Goal: Complete application form

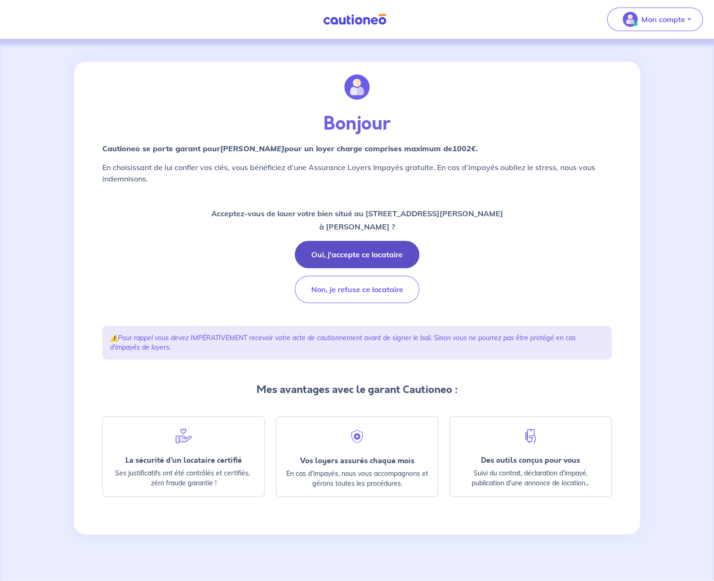
click at [339, 254] on button "Oui, j'accepte ce locataire" at bounding box center [357, 254] width 124 height 27
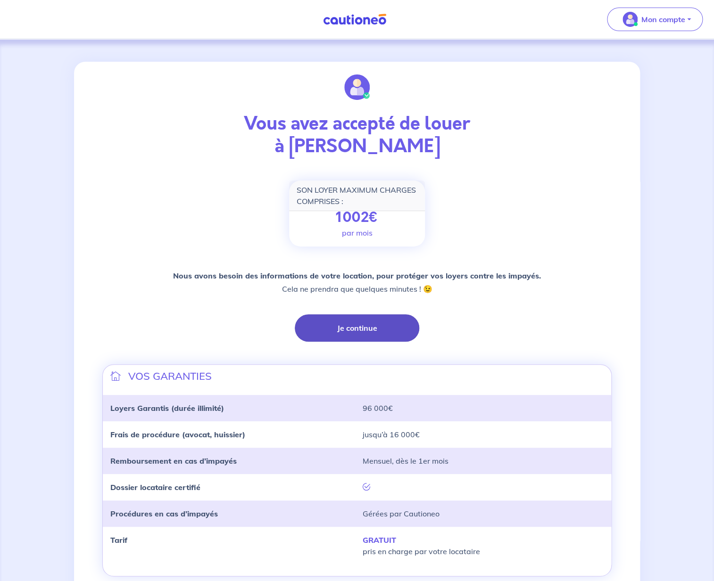
click at [353, 326] on button "Je continue" at bounding box center [357, 327] width 124 height 27
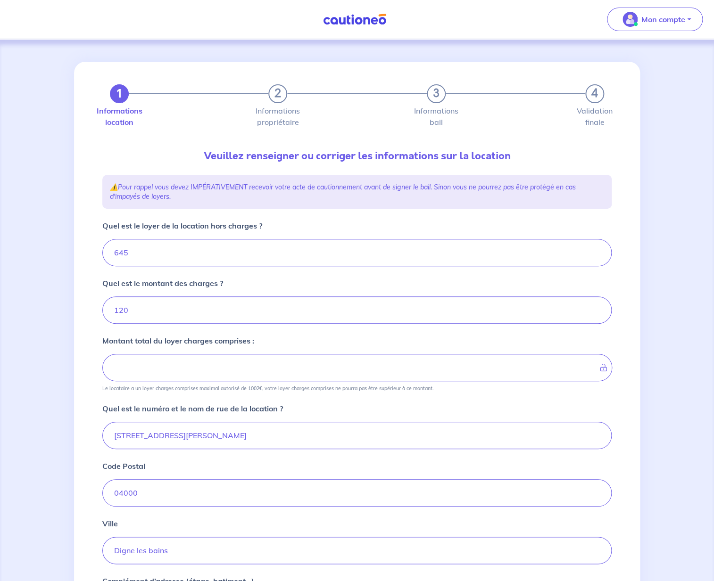
type input "765"
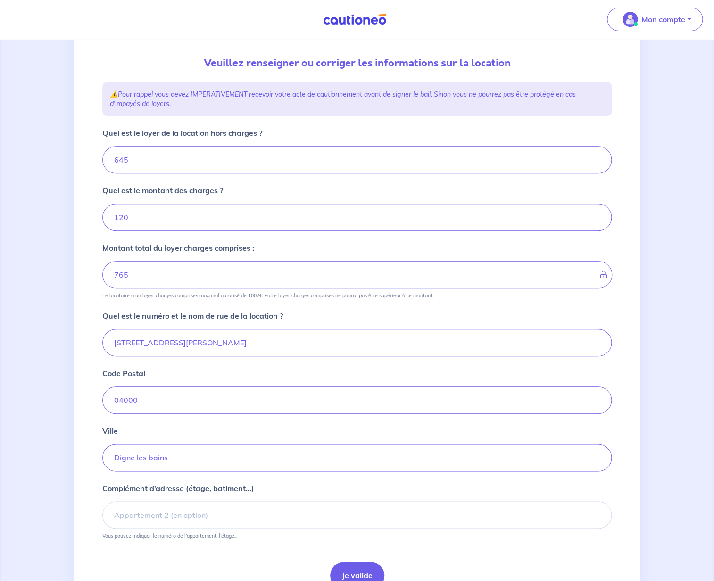
scroll to position [93, 0]
click at [118, 217] on input "120" at bounding box center [356, 216] width 509 height 27
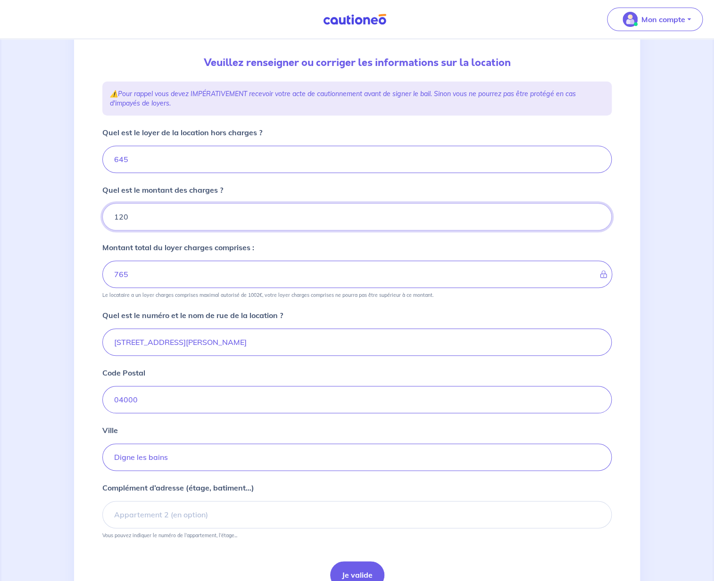
click at [118, 217] on input "120" at bounding box center [356, 216] width 509 height 27
type input "20"
type input "665"
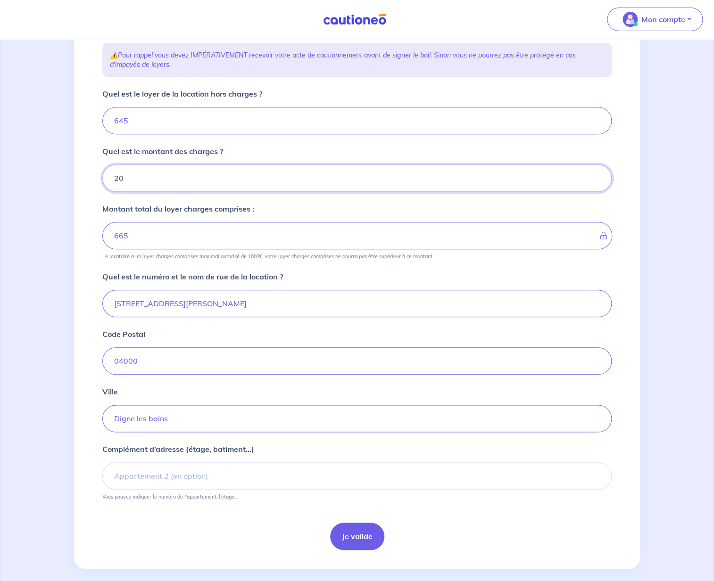
scroll to position [142, 0]
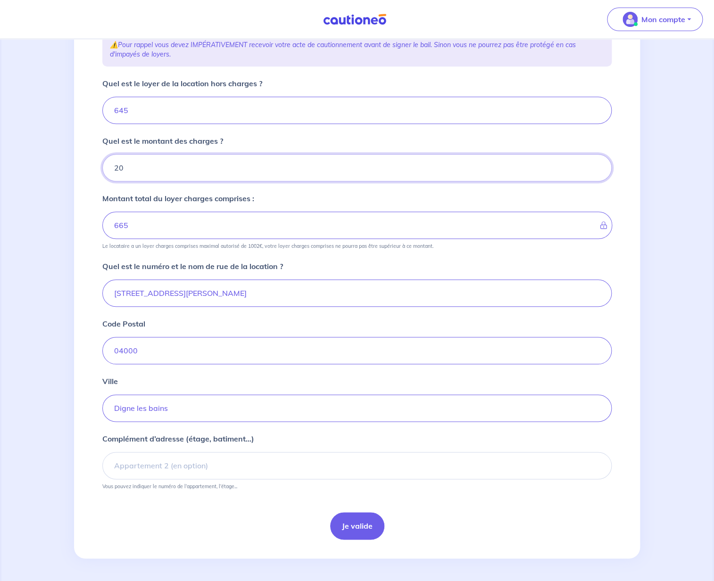
type input "20"
click at [267, 296] on input "70 Boulevard Victor Hugo" at bounding box center [356, 292] width 509 height 27
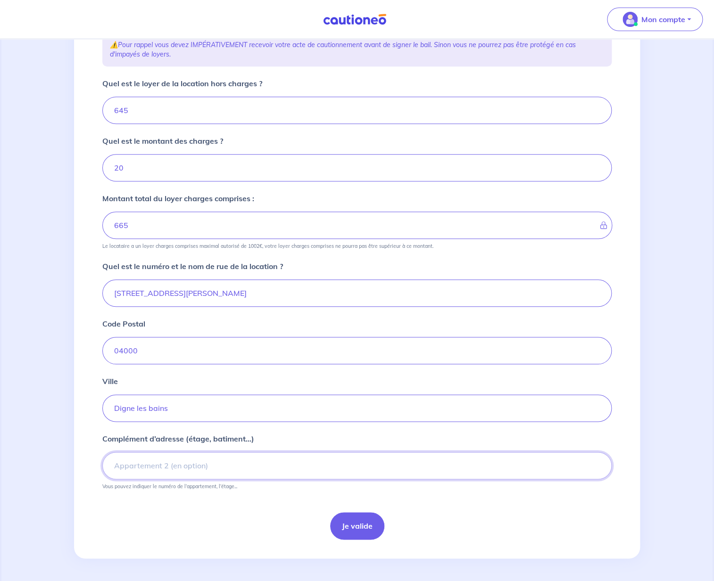
click at [192, 470] on input "Complément d’adresse (étage, batiment...)" at bounding box center [356, 465] width 509 height 27
click at [115, 467] on input "Rez de Chaussée" at bounding box center [356, 465] width 509 height 27
type input "T3 Rez de Chaussée"
click at [352, 529] on button "Je valide" at bounding box center [357, 525] width 54 height 27
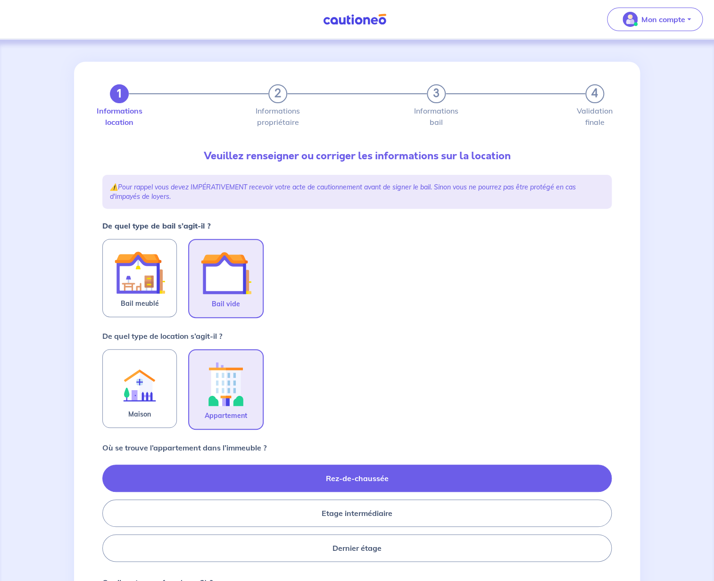
click at [233, 277] on img at bounding box center [225, 272] width 51 height 51
click at [0, 0] on input "Bail vide" at bounding box center [0, 0] width 0 height 0
click at [228, 385] on img at bounding box center [225, 384] width 51 height 52
click at [0, 0] on input "Appartement" at bounding box center [0, 0] width 0 height 0
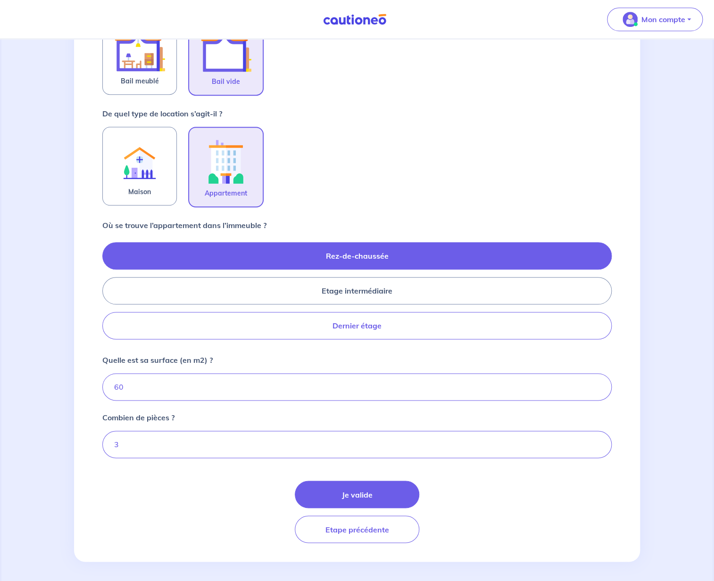
scroll to position [226, 0]
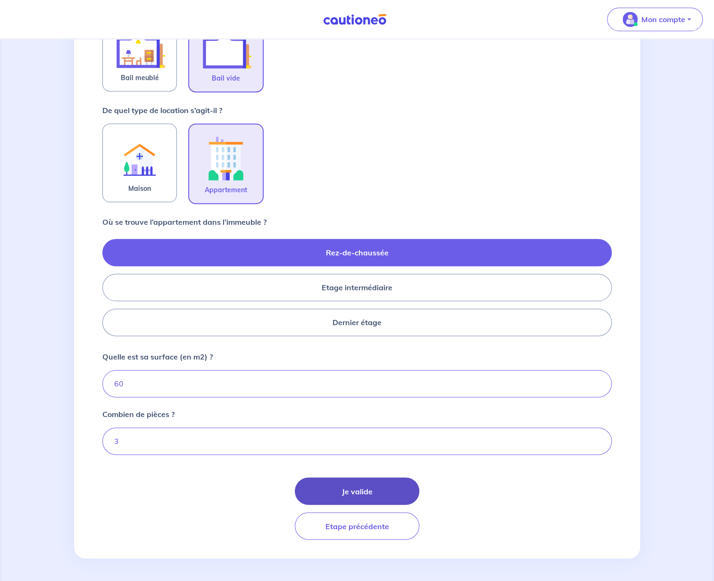
click at [330, 490] on button "Je valide" at bounding box center [357, 490] width 124 height 27
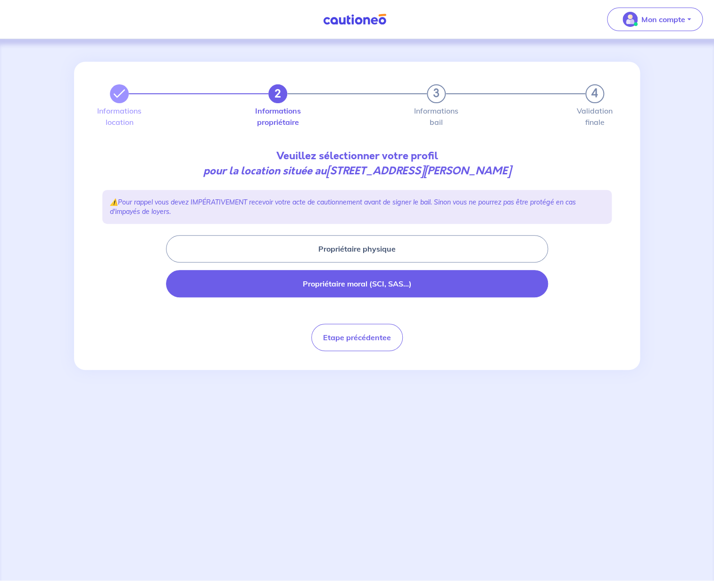
click at [359, 286] on button "Propriétaire moral (SCI, SAS...)" at bounding box center [357, 283] width 382 height 27
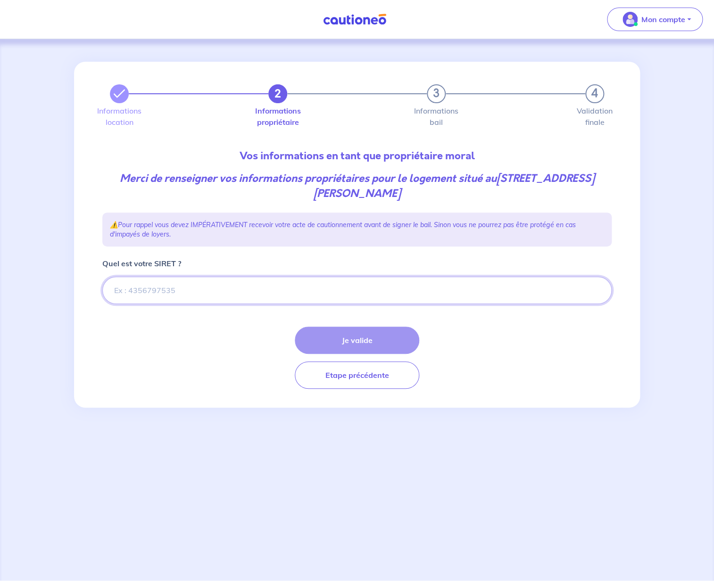
click at [201, 289] on input "Quel est votre SIRET ?" at bounding box center [356, 290] width 509 height 27
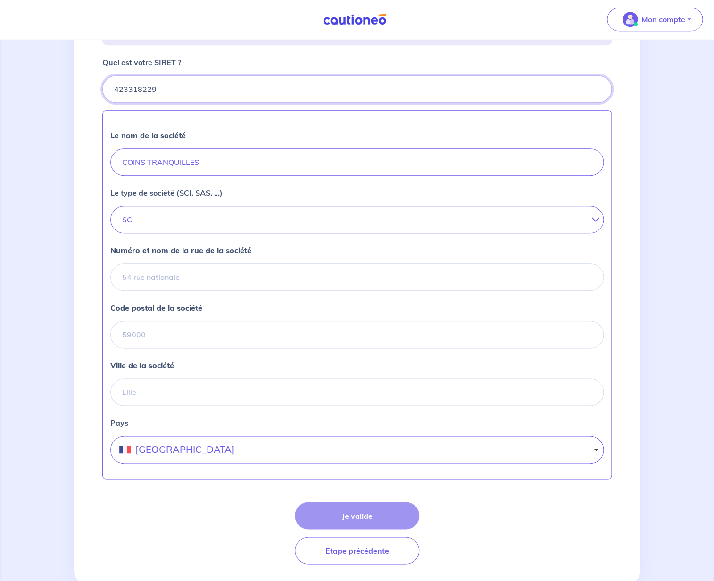
scroll to position [226, 0]
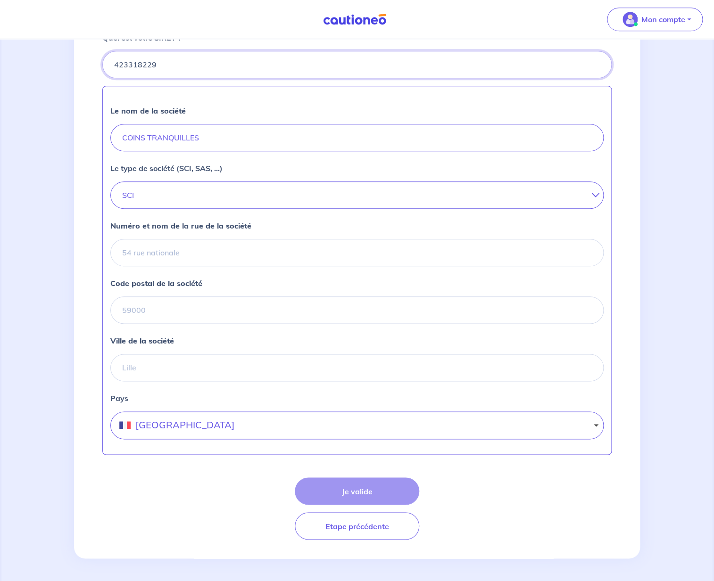
type input "423318229"
click at [185, 256] on input "Numéro et nom de la rue de la société" at bounding box center [356, 252] width 493 height 27
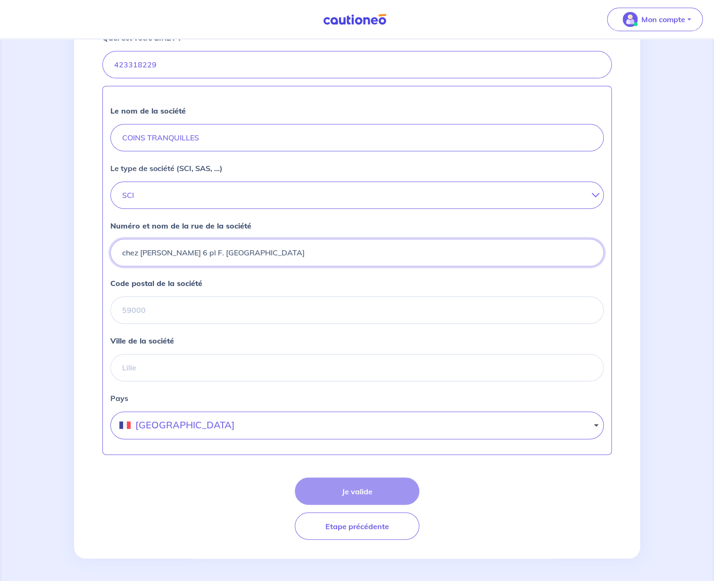
type input "chez SANTANGELO 6 pl F. Esclangon"
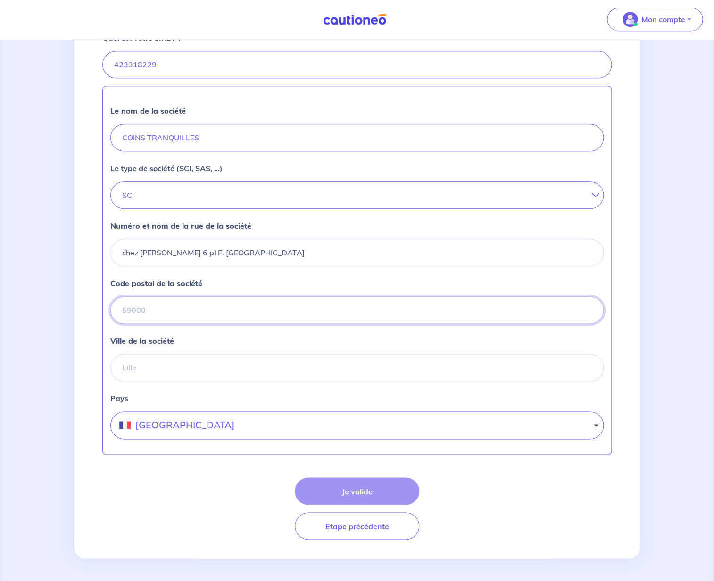
click at [148, 313] on input "Code postal de la société" at bounding box center [356, 309] width 493 height 27
type input "04000"
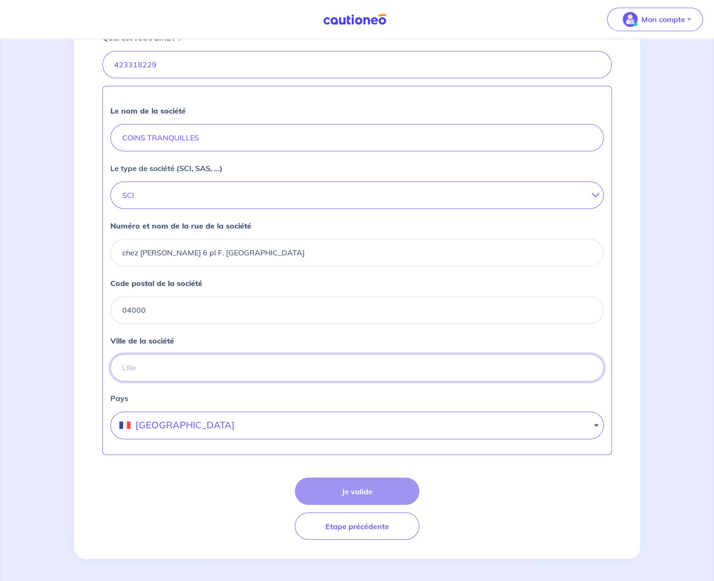
type input "DIGNE LES BAINS"
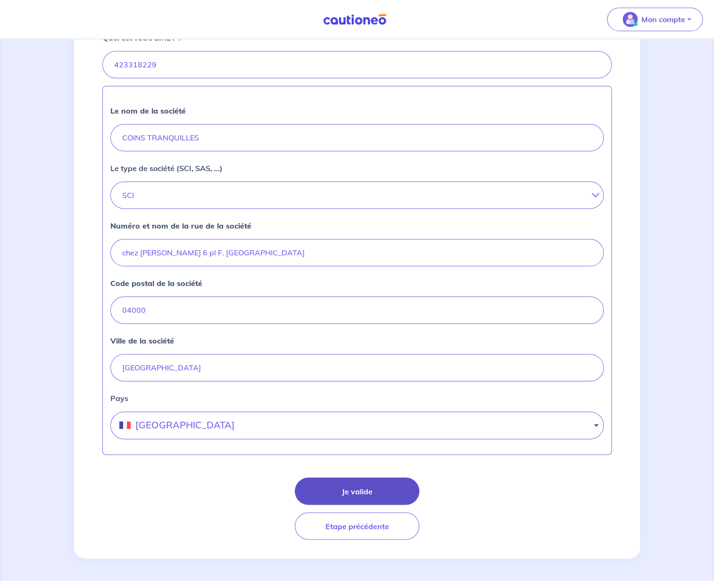
click at [322, 490] on button "Je valide" at bounding box center [357, 490] width 124 height 27
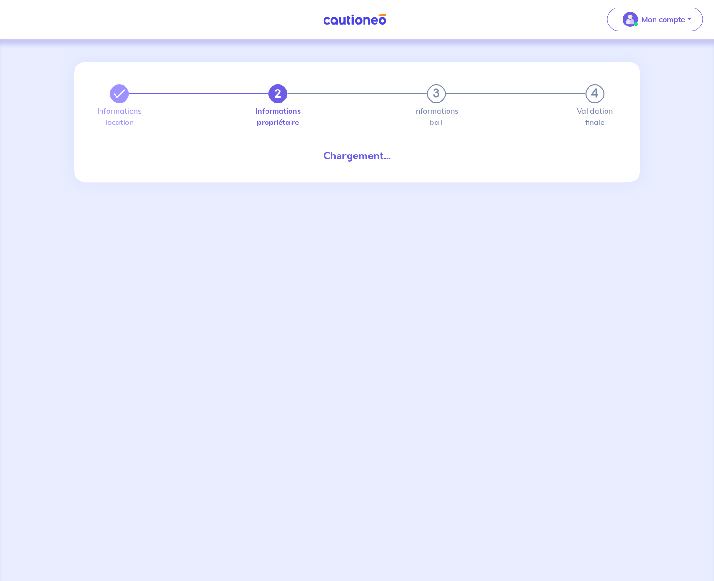
select select "FR"
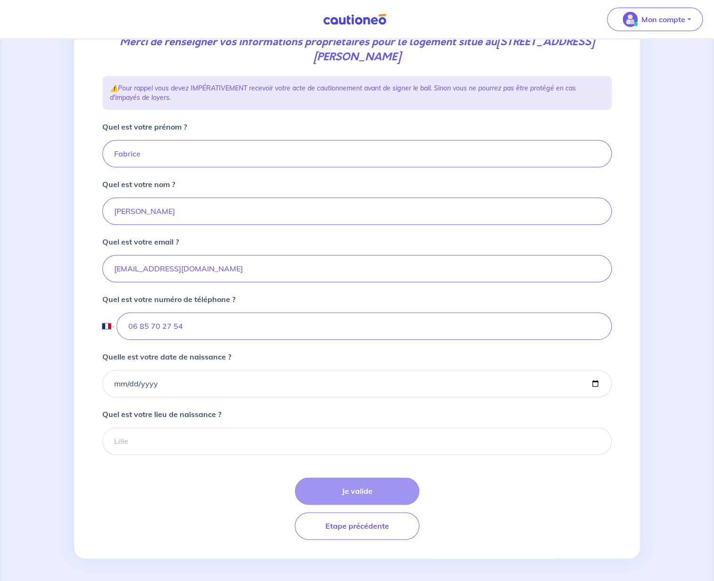
scroll to position [137, 0]
click at [133, 270] on input "santegelo.Fabrice@gmail.com" at bounding box center [356, 268] width 509 height 27
type input "santangelo.Fabrice@gmail.com"
type input "FABRICE"
type input "santangelo.fabrice@gmail.com"
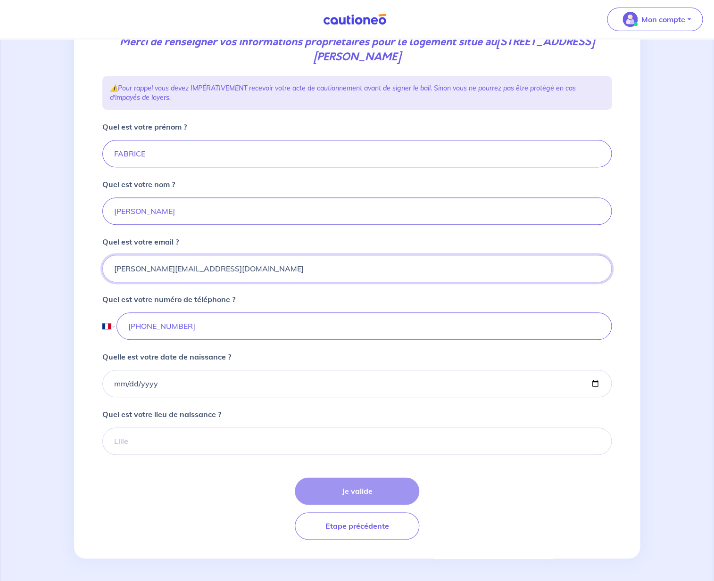
type input "+33 6 85 70 27 54"
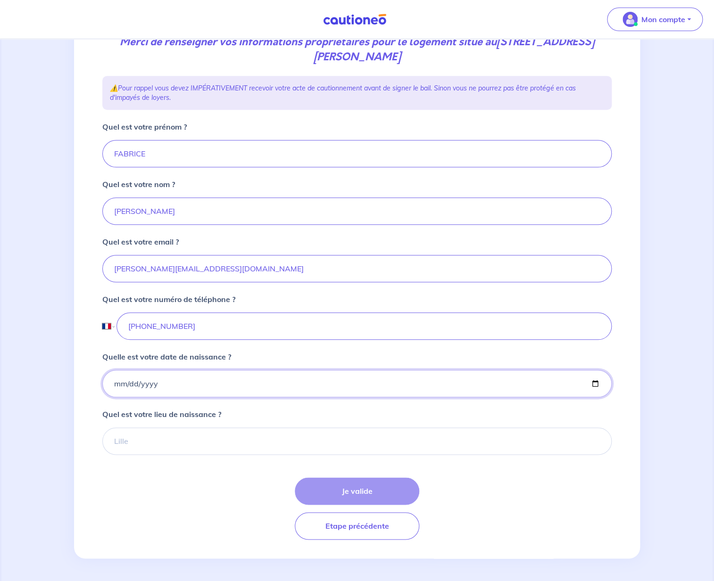
click at [167, 386] on input "Quelle est votre date de naissance ?" at bounding box center [356, 383] width 509 height 27
type input "1964-06-02"
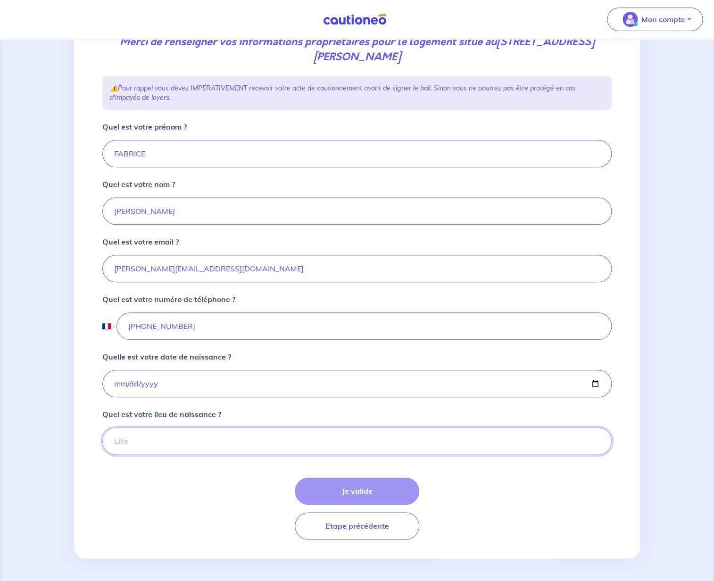
click at [167, 444] on input "Quel est votre lieu de naissance ?" at bounding box center [356, 440] width 509 height 27
type input "algrange"
click at [364, 488] on button "Je valide" at bounding box center [357, 490] width 124 height 27
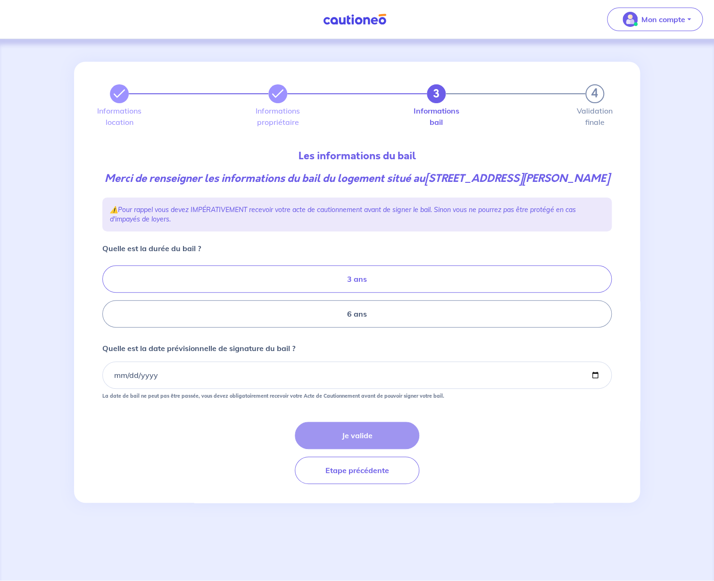
click at [348, 293] on label "3 ans" at bounding box center [356, 278] width 509 height 27
click at [108, 295] on input "3 ans" at bounding box center [105, 297] width 6 height 6
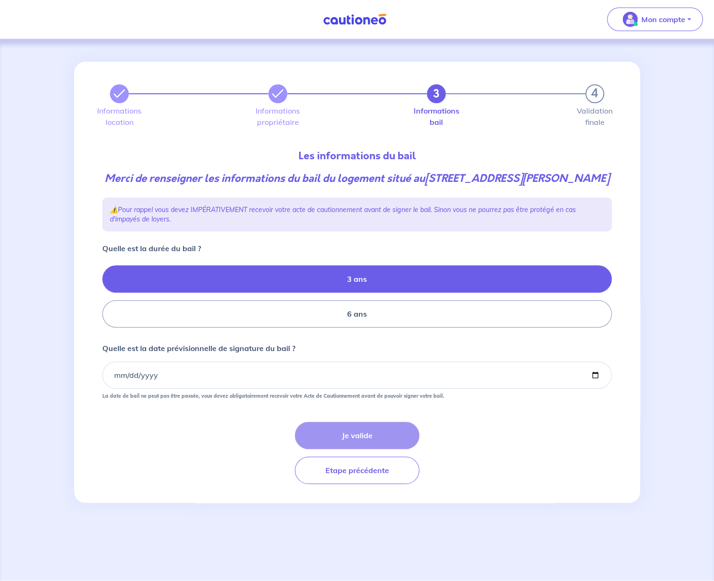
radio input "true"
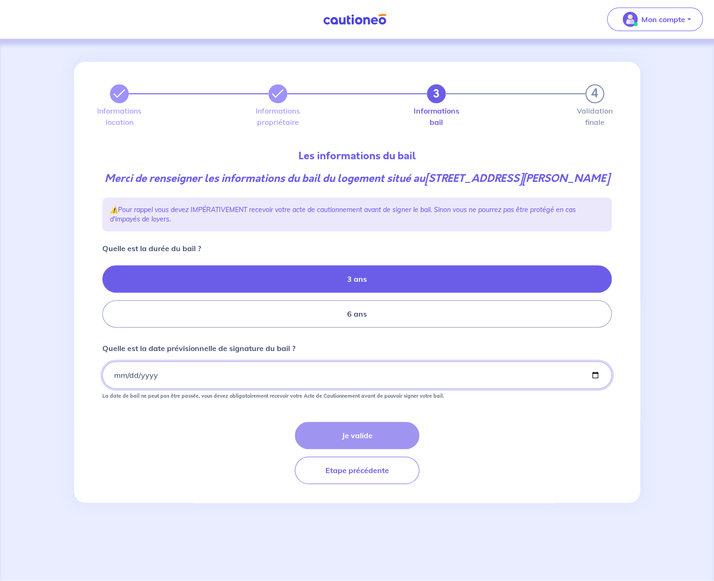
click at [117, 389] on input "Quelle est la date prévisionnelle de signature du bail ?" at bounding box center [356, 374] width 509 height 27
type input "2025-09-22"
click at [354, 449] on button "Je valide" at bounding box center [357, 435] width 124 height 27
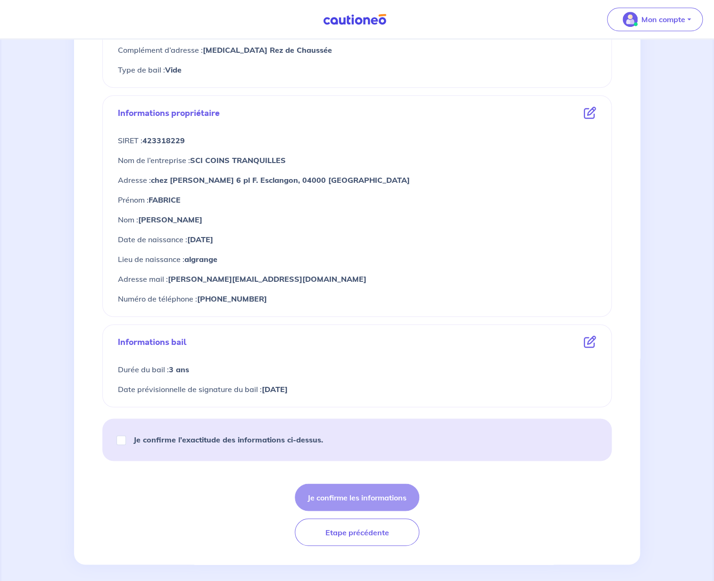
scroll to position [308, 0]
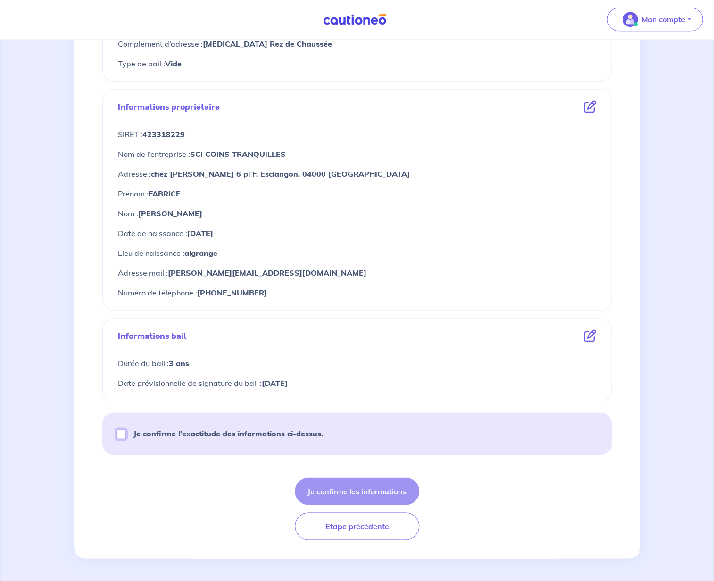
click at [122, 433] on input "Je confirme l’exactitude des informations ci-dessus." at bounding box center [120, 433] width 9 height 9
checkbox input "true"
click at [341, 494] on button "Je confirme les informations" at bounding box center [357, 490] width 124 height 27
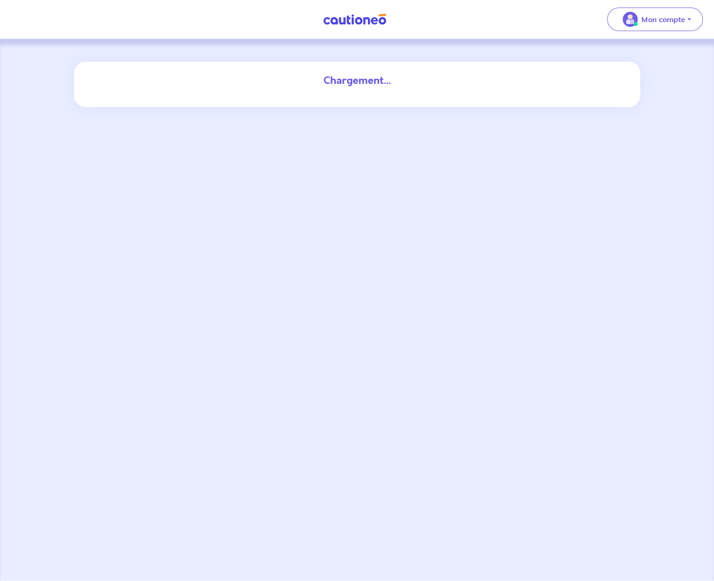
click at [356, 82] on div "Chargement..." at bounding box center [356, 80] width 509 height 15
click at [663, 20] on p "Mon compte" at bounding box center [663, 19] width 44 height 11
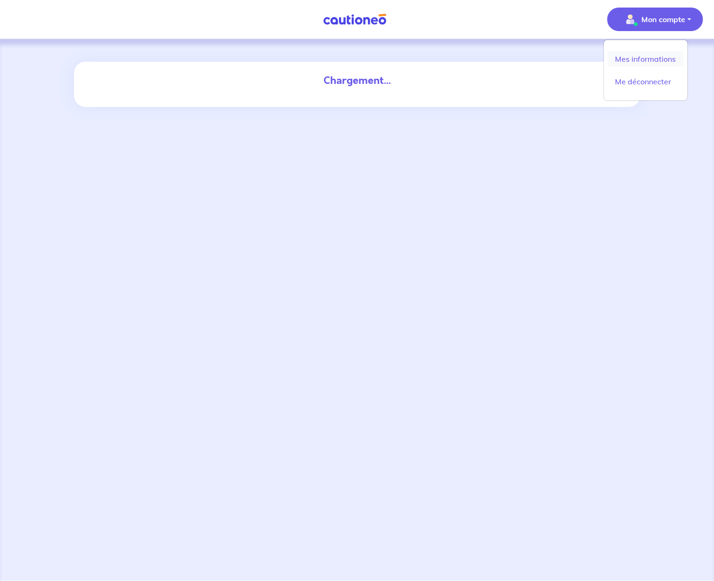
click at [648, 58] on link "Mes informations" at bounding box center [645, 58] width 76 height 15
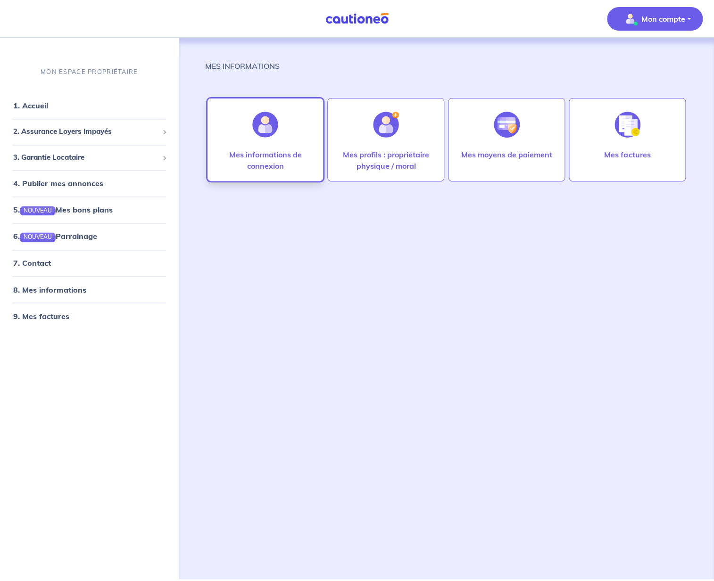
click at [300, 151] on p "Mes informations de connexion" at bounding box center [265, 160] width 97 height 23
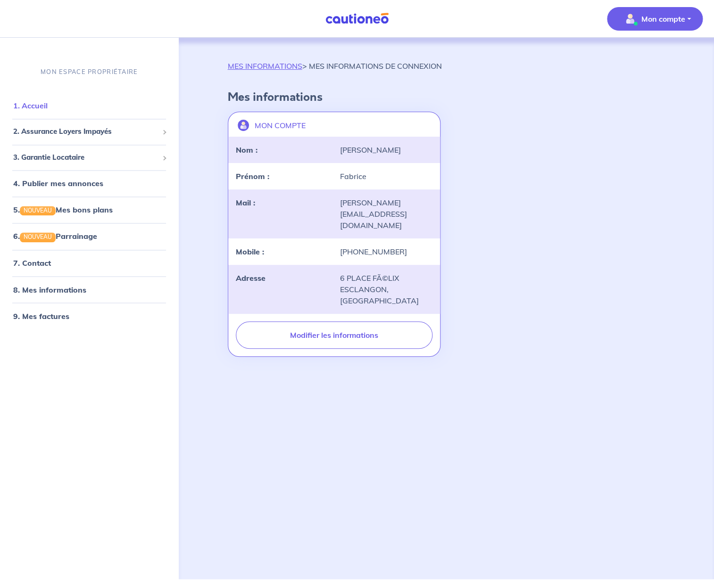
click at [33, 106] on link "1. Accueil" at bounding box center [30, 105] width 34 height 9
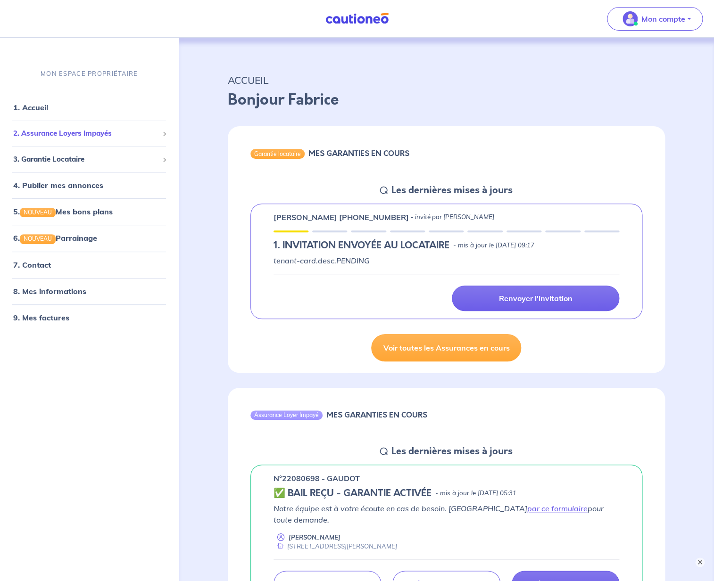
click at [117, 131] on span "2. Assurance Loyers Impayés" at bounding box center [85, 133] width 145 height 11
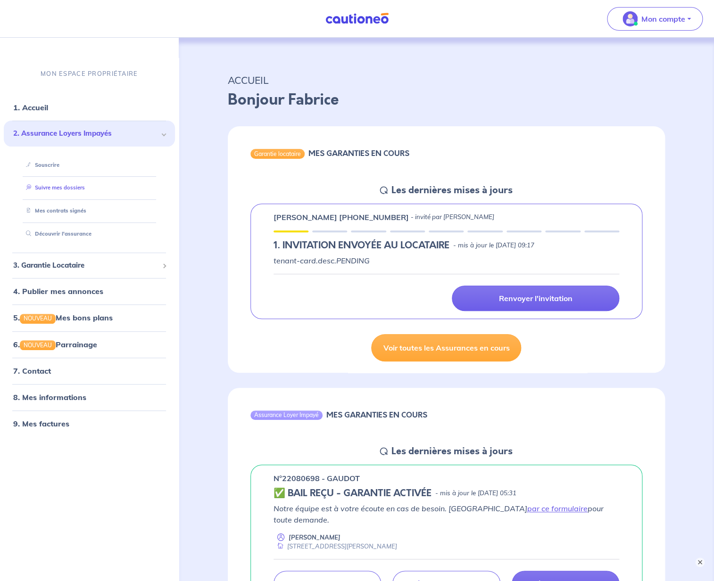
click at [55, 189] on link "Suivre mes dossiers" at bounding box center [53, 188] width 63 height 7
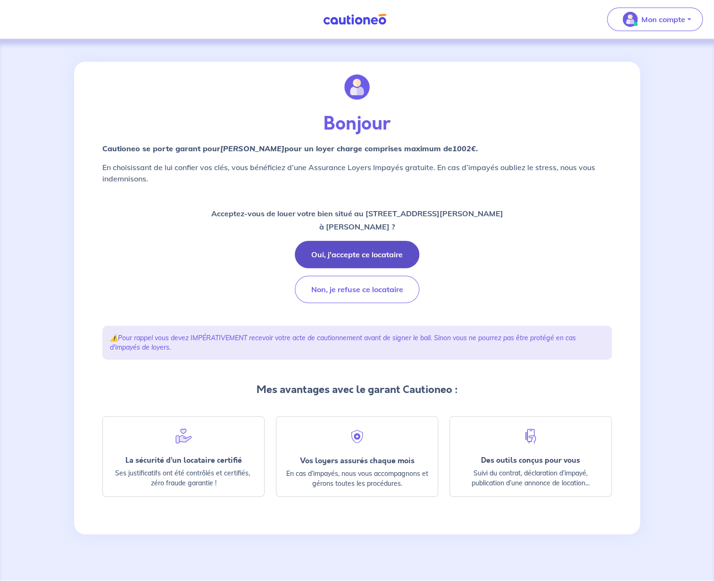
click at [325, 256] on button "Oui, j'accepte ce locataire" at bounding box center [357, 254] width 124 height 27
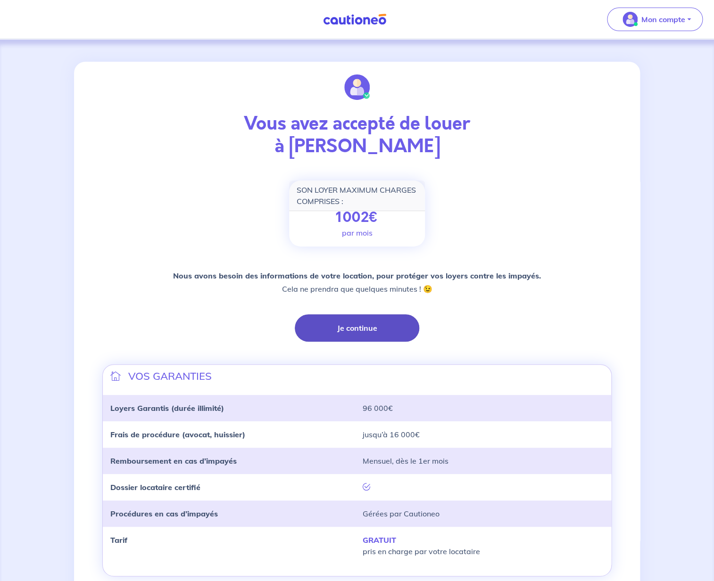
click at [344, 330] on button "Je continue" at bounding box center [357, 327] width 124 height 27
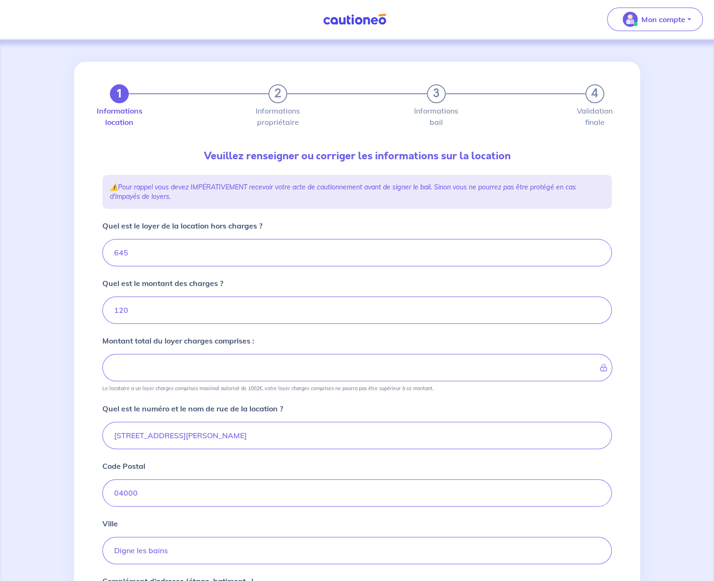
type input "765"
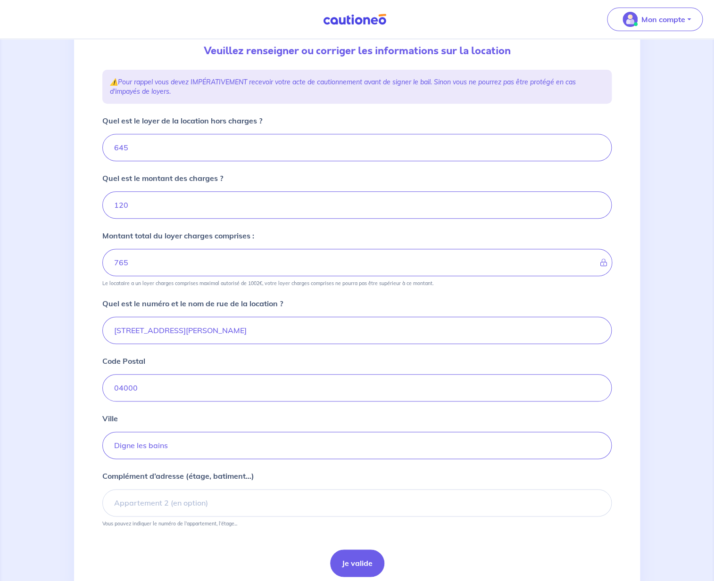
scroll to position [142, 0]
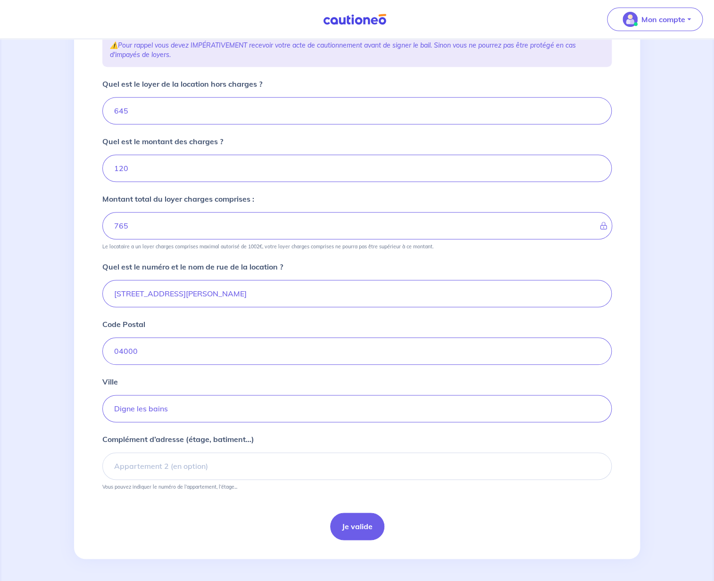
drag, startPoint x: 120, startPoint y: 170, endPoint x: 105, endPoint y: 166, distance: 15.5
click at [105, 166] on input "120" at bounding box center [356, 168] width 509 height 27
click at [595, 171] on input "119.99" at bounding box center [356, 167] width 509 height 27
type input "119.98"
type input "764.99"
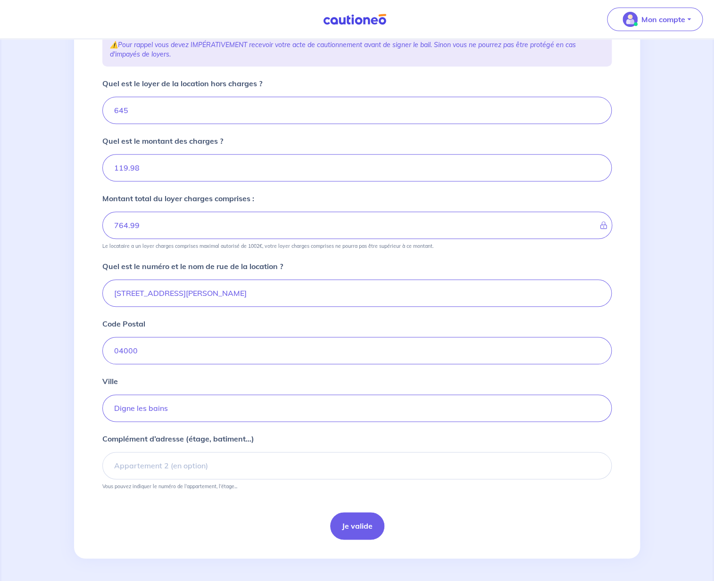
click at [595, 171] on input "119.98" at bounding box center [356, 167] width 509 height 27
type input "119.97"
type input "764.98"
type input "119.97"
click at [595, 171] on input "119.97" at bounding box center [356, 167] width 509 height 27
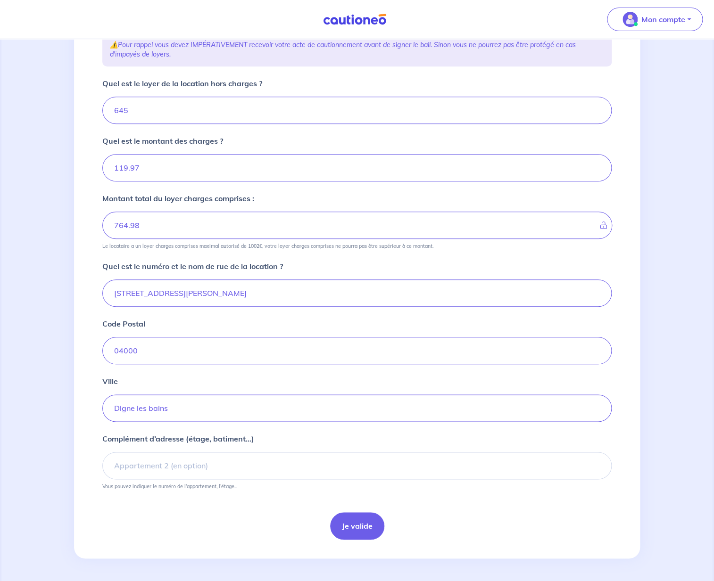
type input "764.97"
click at [595, 171] on input "119.96" at bounding box center [356, 167] width 509 height 27
type input "119.95"
click at [595, 171] on input "119.95" at bounding box center [356, 167] width 509 height 27
type input "764.96"
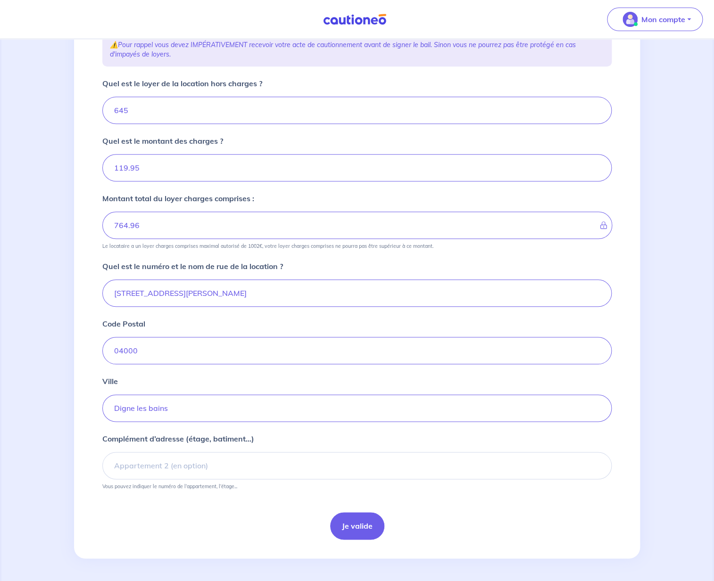
type input "119.94"
type input "764.95"
type input "119.92"
type input "764.94"
type input "119.84"
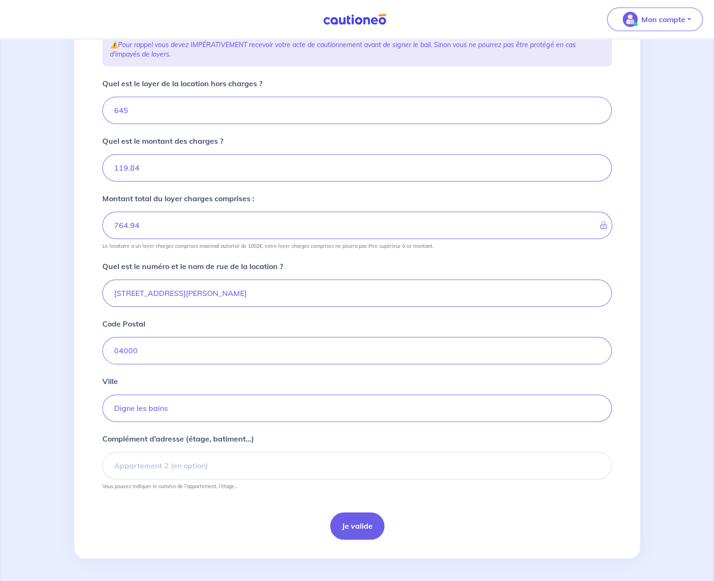
type input "764.93"
type input "119.83"
type input "764.92"
type input "119.82"
type input "764.91"
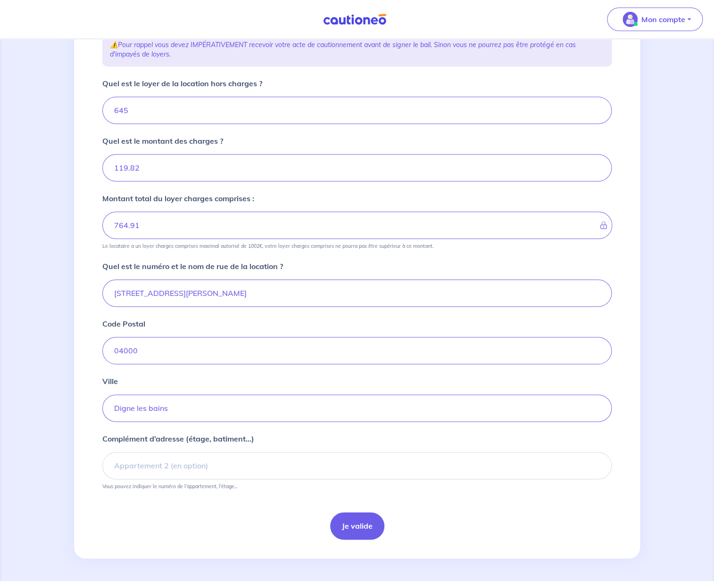
type input "119.81"
type input "764.9"
type input "119.8"
type input "764.89"
type input "119.79"
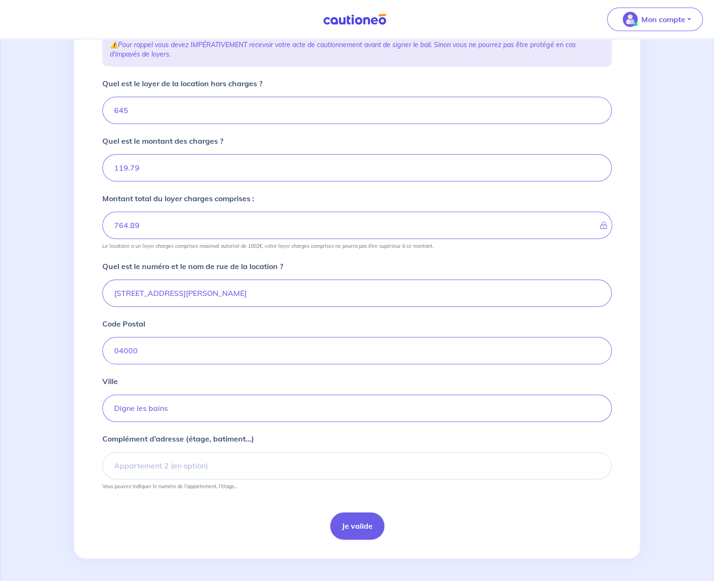
type input "764.88"
type input "119.78"
type input "764.87"
type input "119.77"
type input "764.86"
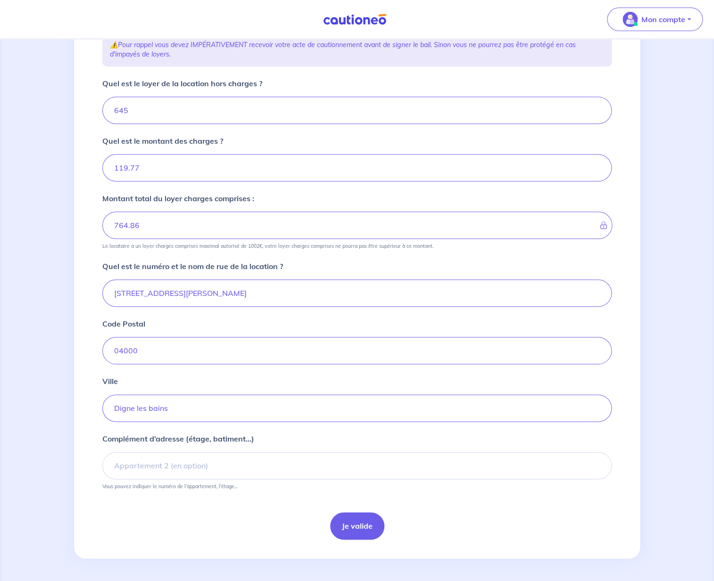
type input "119.76"
type input "764.85"
type input "119.75"
type input "764.84"
type input "119.74"
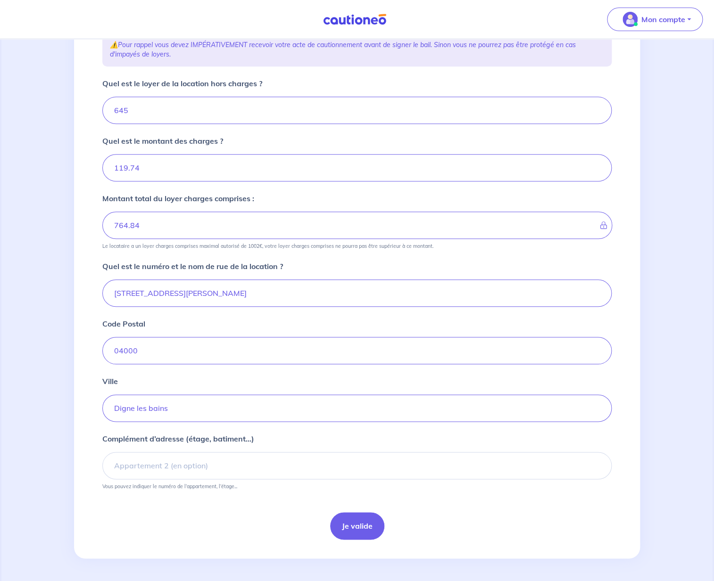
type input "764.83"
type input "119.73"
type input "764.81"
type input "119.71"
type input "764.8"
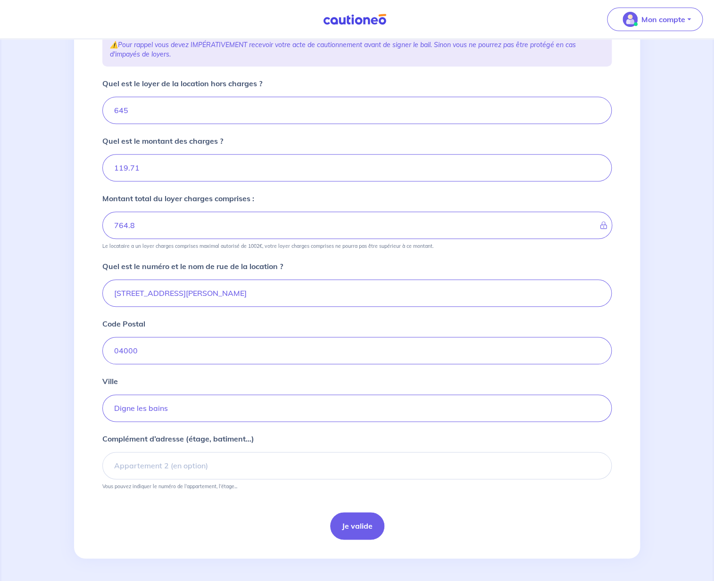
type input "119.7"
type input "764.79"
type input "119.69"
type input "764.78"
type input "119.68"
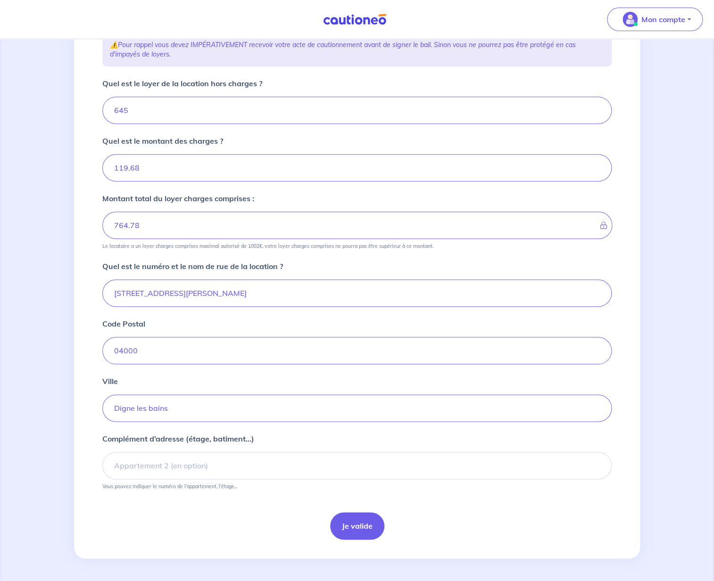
type input "764.77"
type input "119.67"
type input "764.76"
type input "119.66"
type input "764.75"
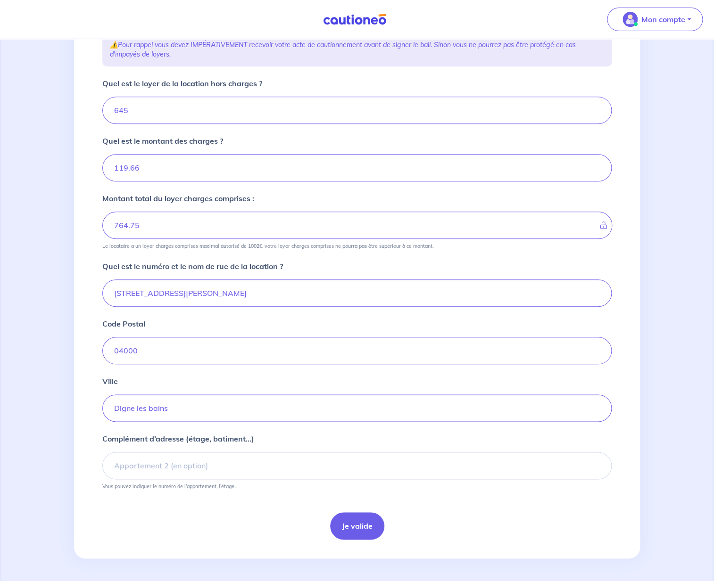
type input "119.65"
type input "764.74"
type input "119.64"
type input "764.73"
type input "119.63"
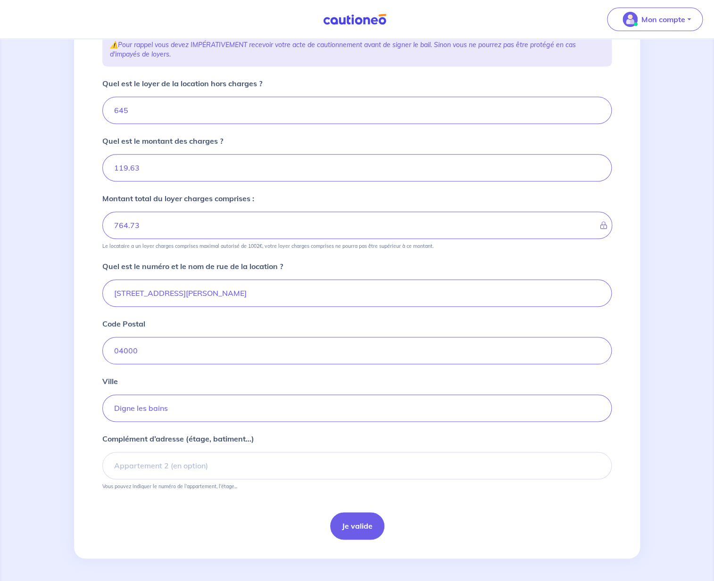
type input "764.72"
type input "119.62"
type input "764.71"
type input "119.61"
type input "764.7"
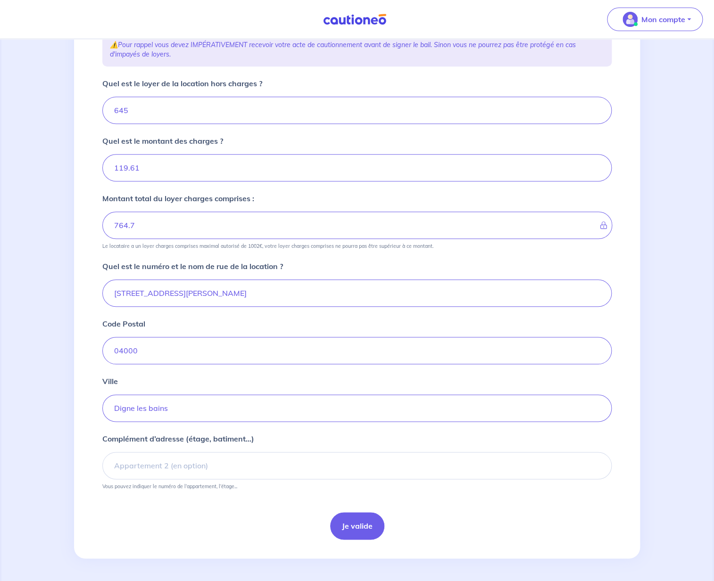
type input "119.6"
type input "764.69"
type input "119.59"
type input "764.68"
type input "119.58"
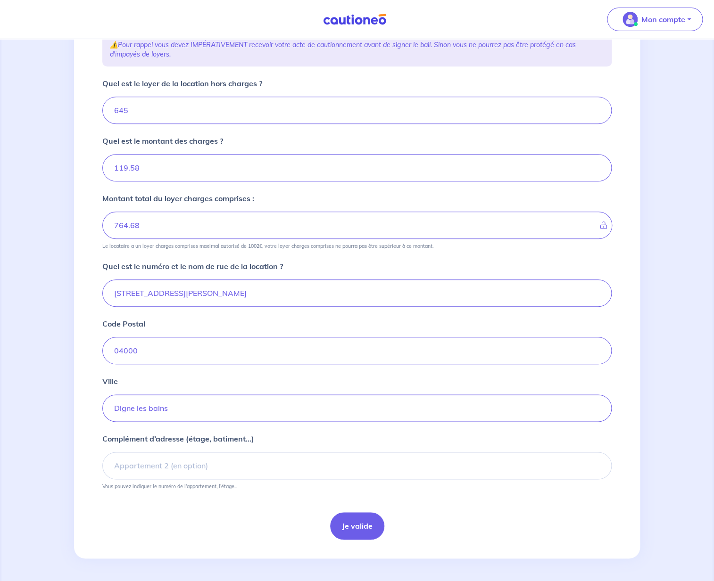
type input "764.67"
type input "119.57"
type input "764.66"
type input "119.56"
type input "764.65"
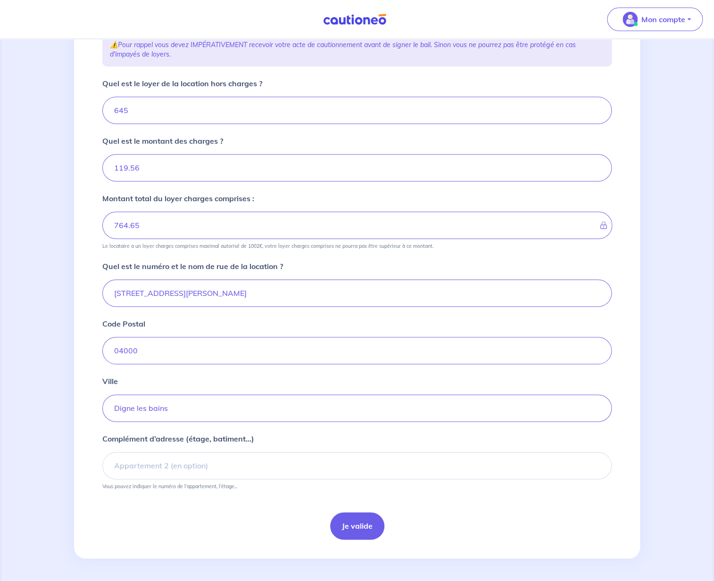
type input "119.55"
type input "764.64"
type input "119.54"
type input "764.63"
type input "119.53"
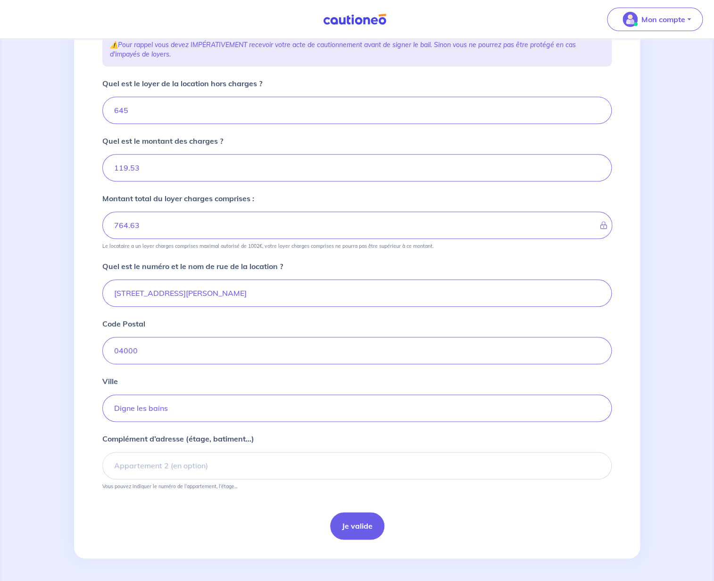
type input "764.62"
type input "119.52"
type input "764.61"
type input "119.51"
type input "764.6"
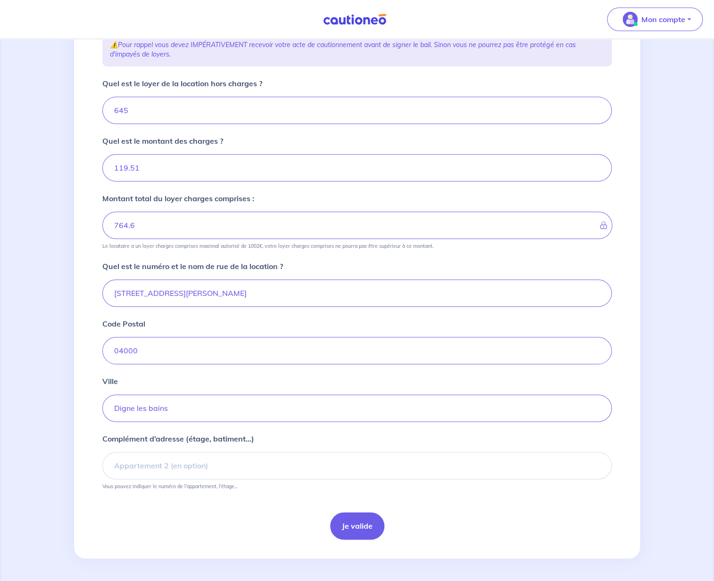
type input "119.5"
type input "764.59"
type input "119.49"
type input "764.58"
type input "119.48"
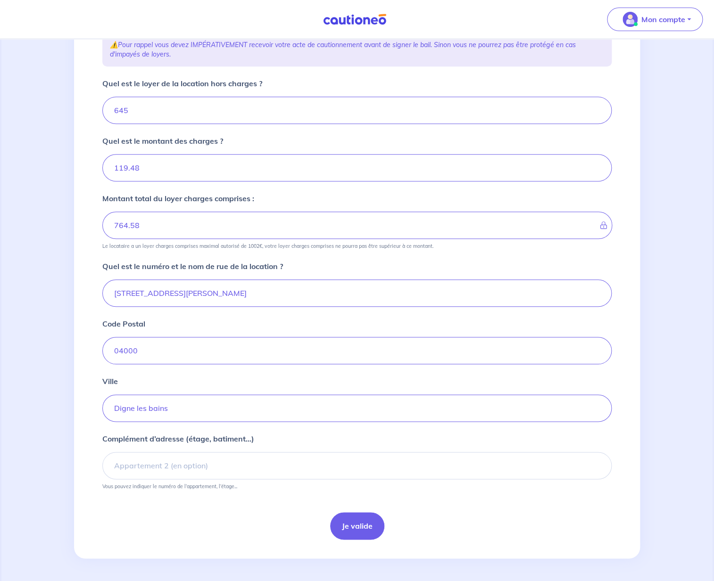
type input "764.56"
type input "119.46"
type input "764.55"
type input "119.45"
type input "764.54"
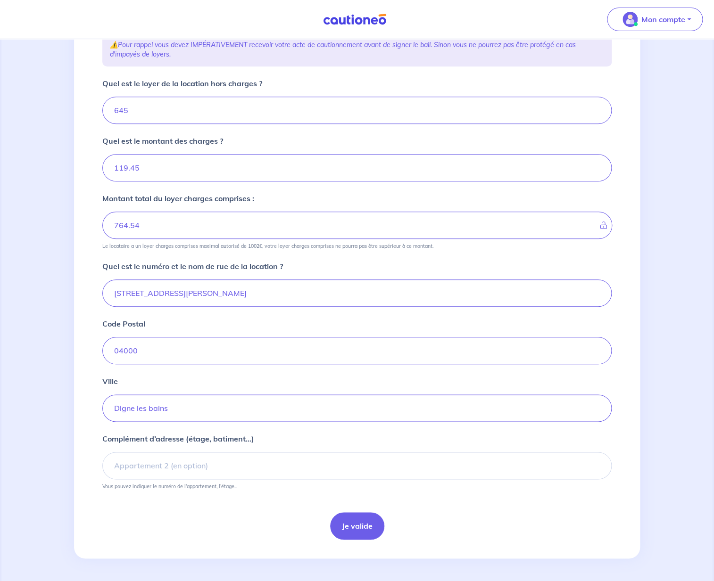
type input "119.44"
type input "764.53"
type input "119.43"
type input "764.52"
type input "119.42"
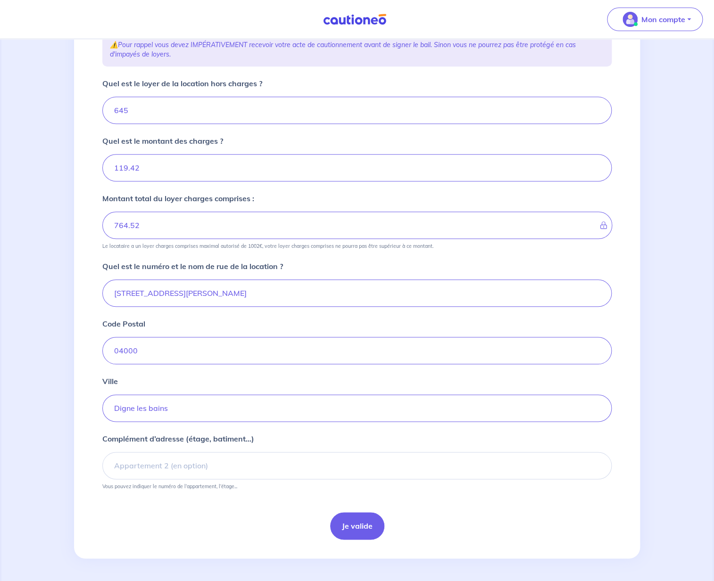
type input "764.51"
type input "119.41"
type input "764.5"
type input "119.4"
type input "764.49"
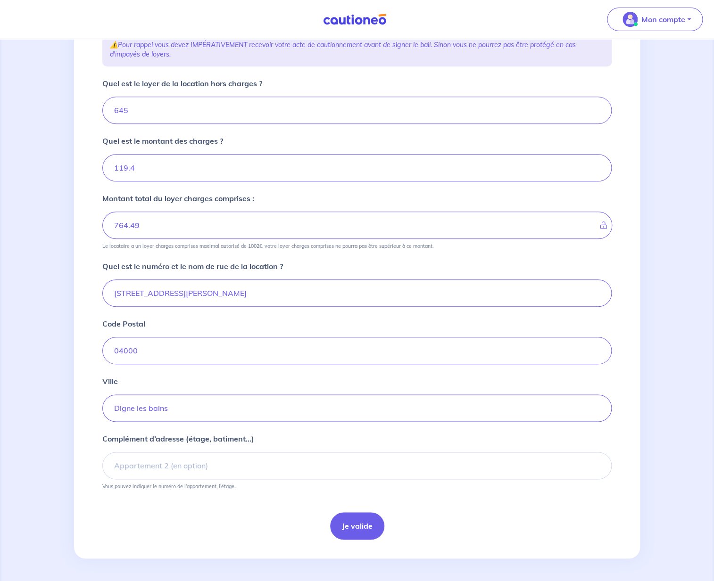
type input "119.39"
type input "764.48"
type input "119.38"
type input "764.47"
type input "119.37"
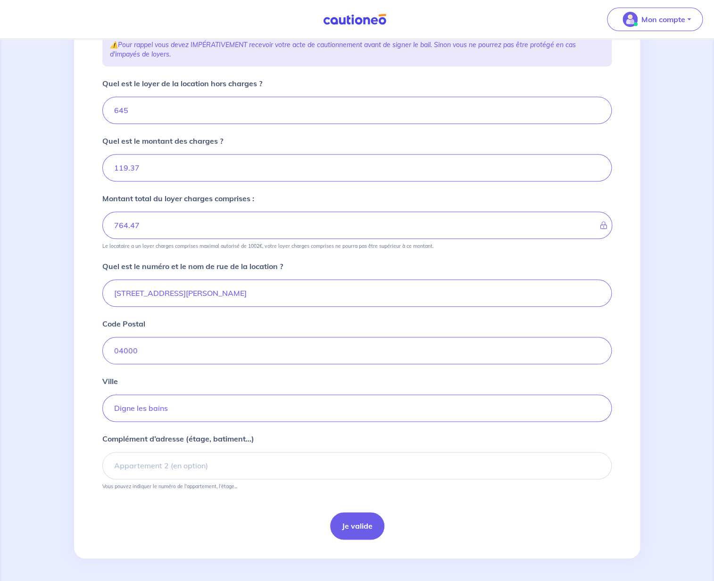
type input "764.46"
type input "119.36"
type input "764.45"
type input "119.35"
type input "764.44"
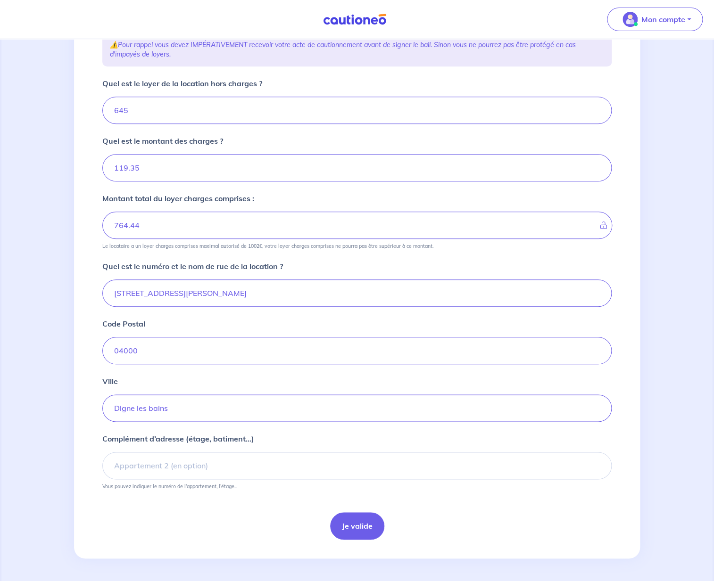
type input "119.34"
type input "764.43"
type input "119.33"
type input "764.42"
type input "119.32"
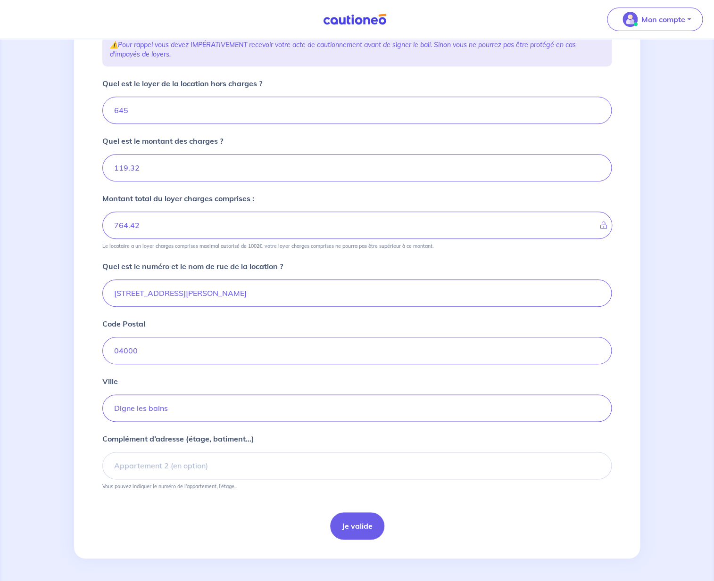
type input "764.41"
type input "119.31"
type input "764.4"
type input "119.3"
type input "764.39"
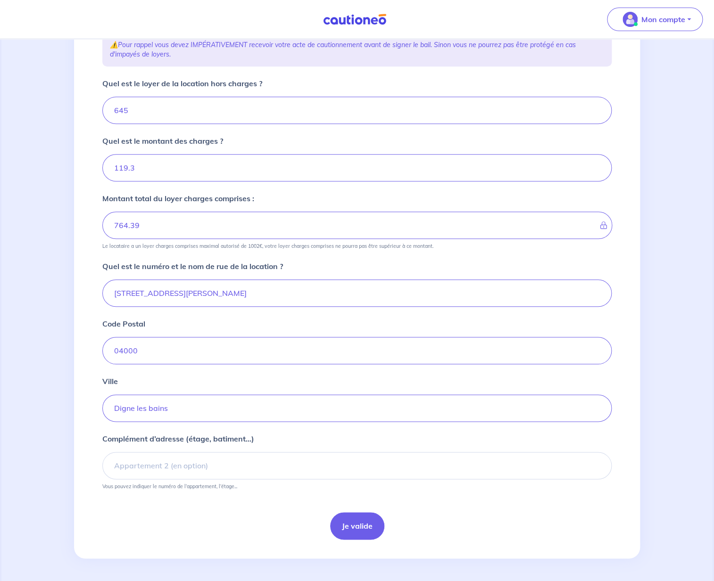
type input "119.29"
type input "764.38"
type input "119.28"
type input "764.37"
type input "119.27"
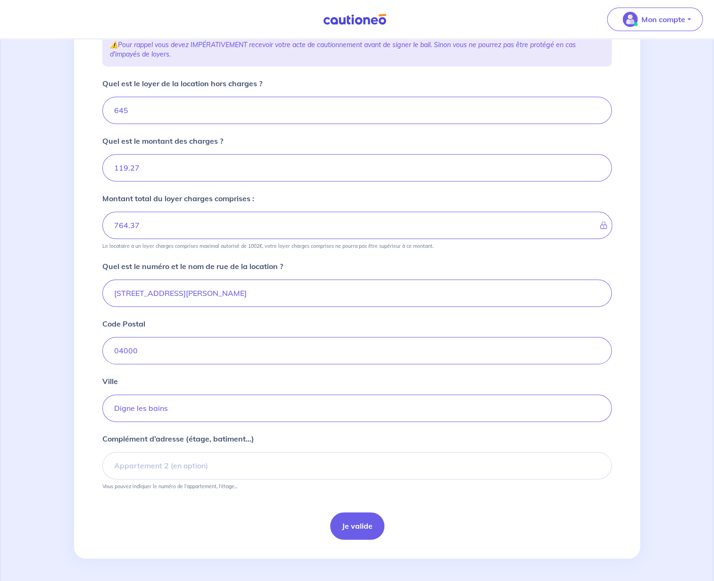
type input "764.36"
type input "119.26"
type input "764.35"
type input "119.25"
type input "764.34"
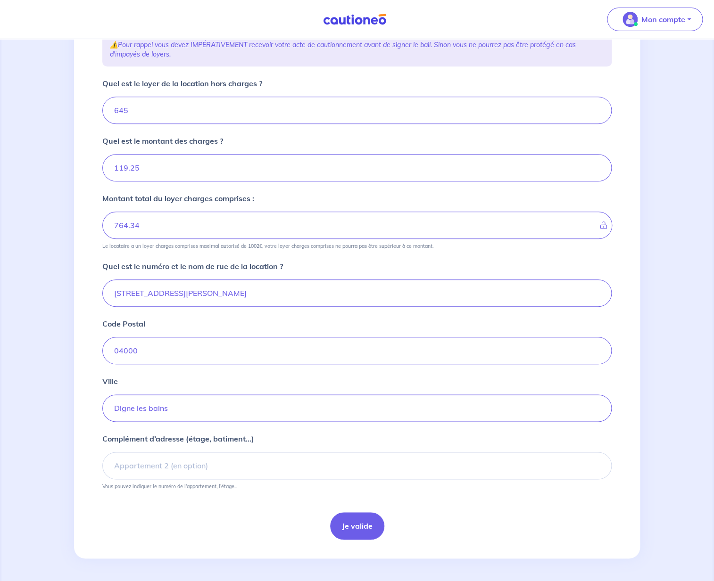
type input "119.24"
type input "764.33"
type input "119.23"
type input "764.31"
type input "119.21"
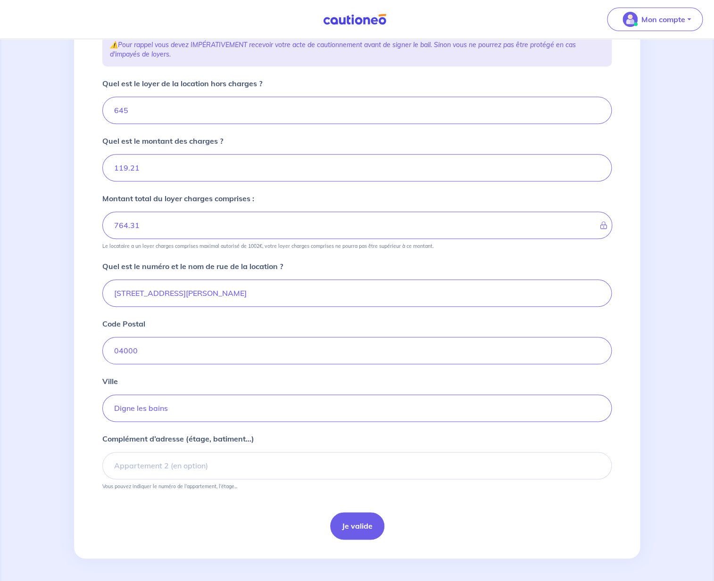
type input "764.3"
type input "119.2"
type input "764.29"
type input "119.19"
type input "764.28"
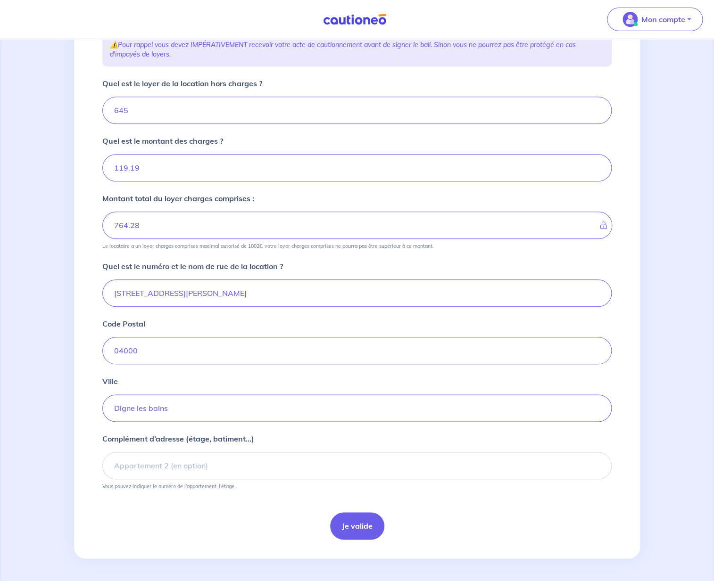
type input "119.18"
type input "764.27"
type input "119.17"
type input "764.26"
type input "119.16"
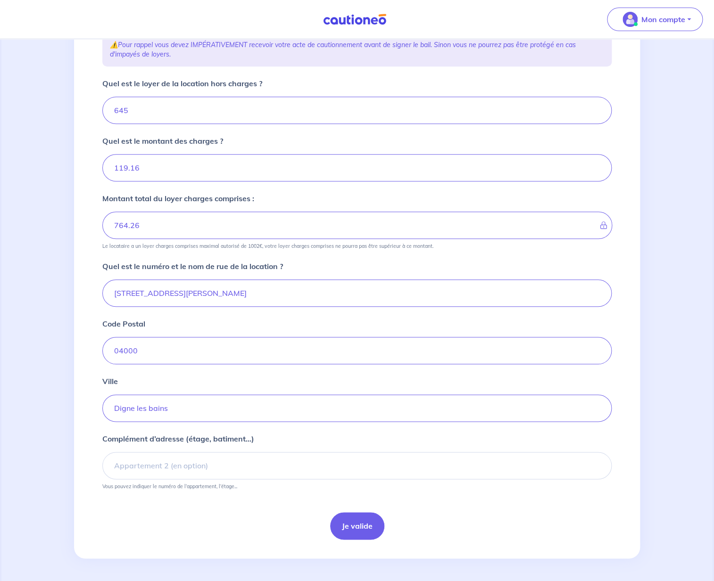
type input "764.25"
type input "119.15"
type input "764.24"
type input "119.14"
type input "764.23"
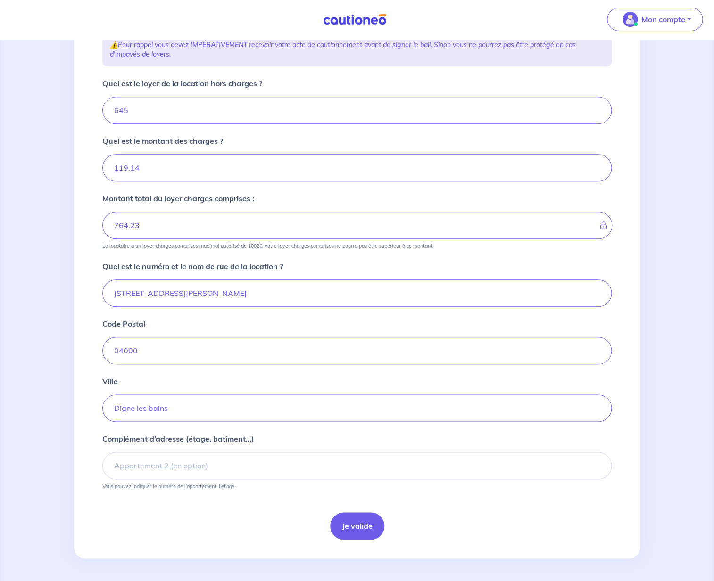
type input "119.13"
type input "764.22"
type input "119.12"
type input "764.21"
type input "119.11"
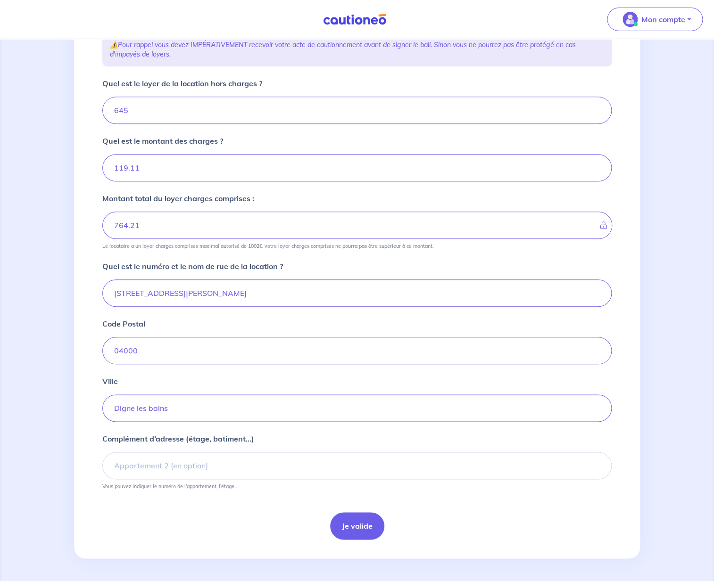
type input "764.2"
type input "119.1"
type input "764.19"
type input "119.09"
type input "764.18"
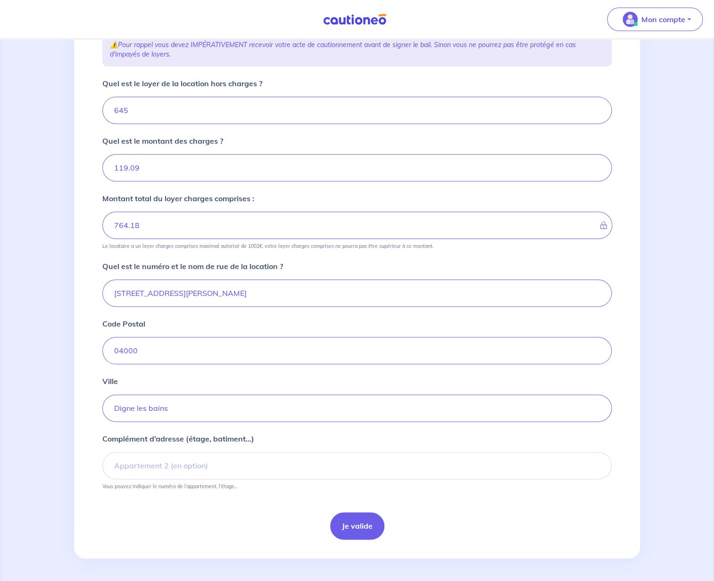
type input "119.08"
type input "764.17"
type input "119.07"
type input "764.16"
type input "119.06"
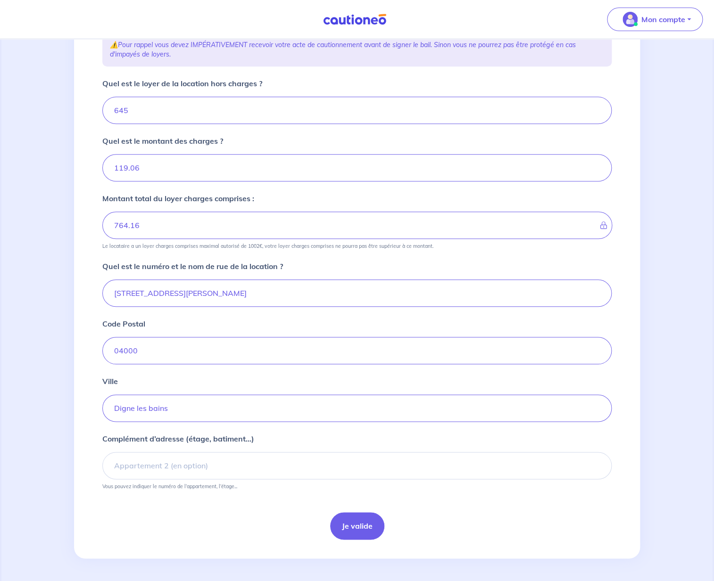
type input "764.15"
type input "119.05"
type input "764.14"
type input "119.04"
type input "764.13"
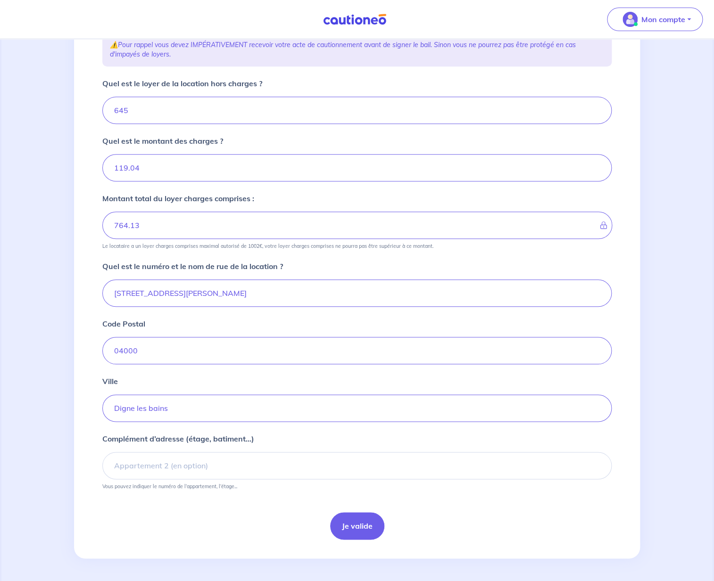
type input "119.03"
type input "764.12"
type input "119.02"
type input "764.11"
type input "119.01"
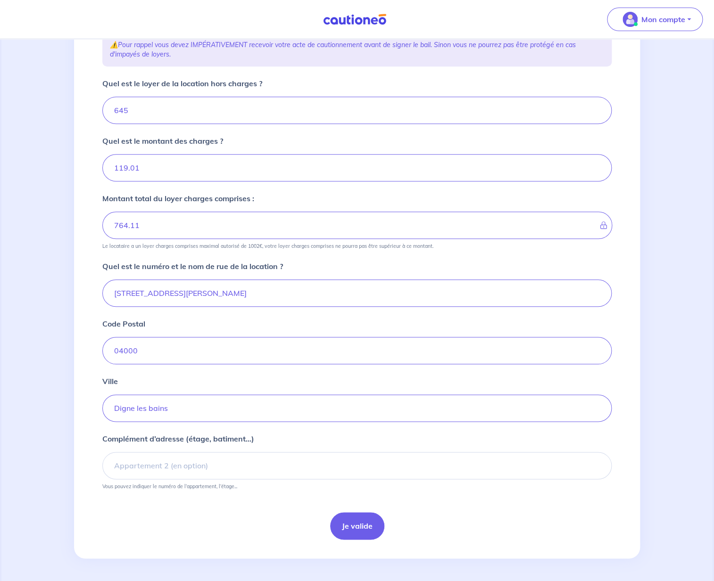
type input "764.1"
type input "119"
type input "764.09"
type input "118.99"
type input "764.08"
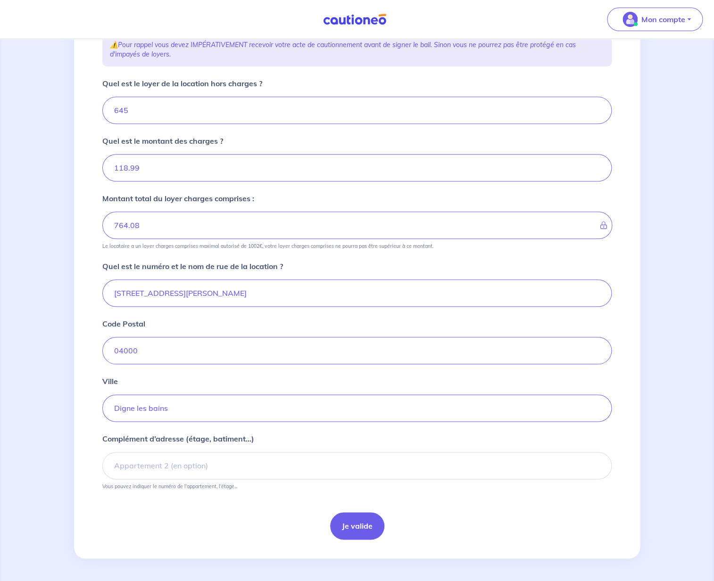
type input "118.98"
type input "764.06"
type input "118.96"
type input "764.05"
type input "118.95"
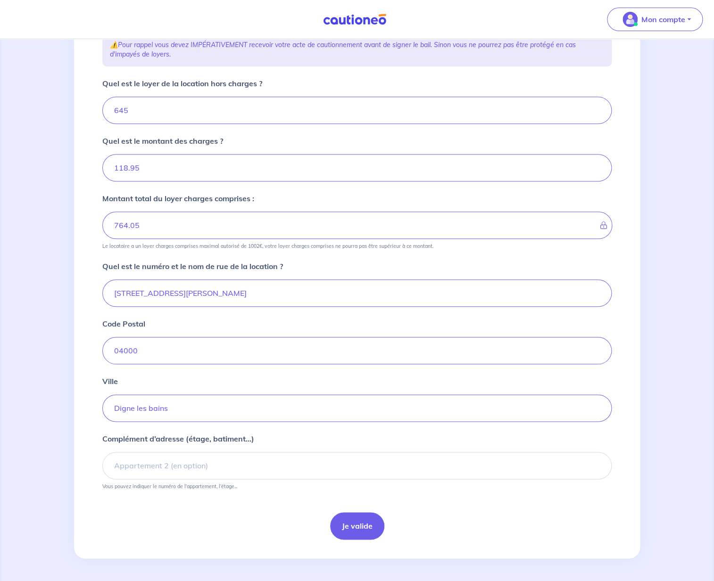
type input "764.04"
type input "118.94"
type input "764.03"
type input "118.93"
type input "764.02"
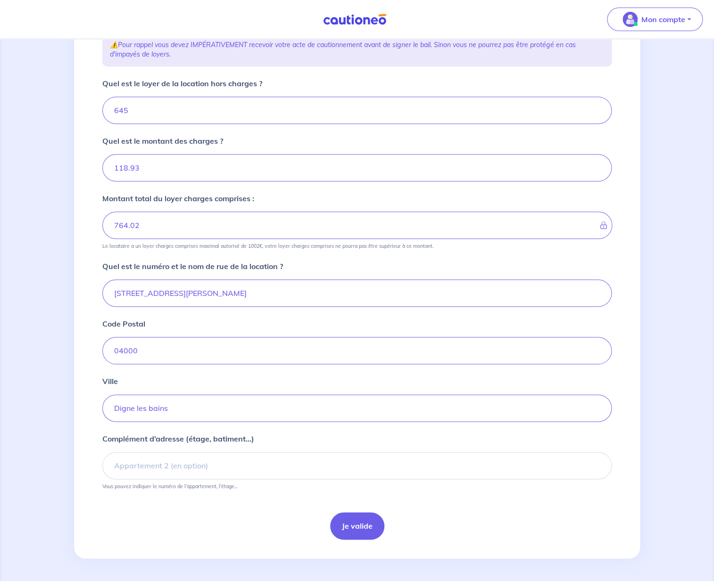
type input "118.92"
type input "764.01"
type input "118.91"
type input "764"
type input "118.9"
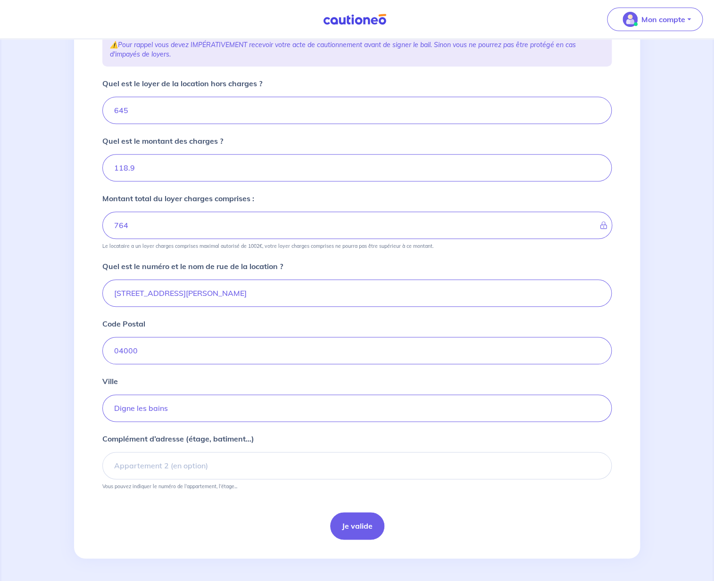
type input "763.99"
type input "118.89"
type input "763.98"
type input "118.88"
type input "763.97"
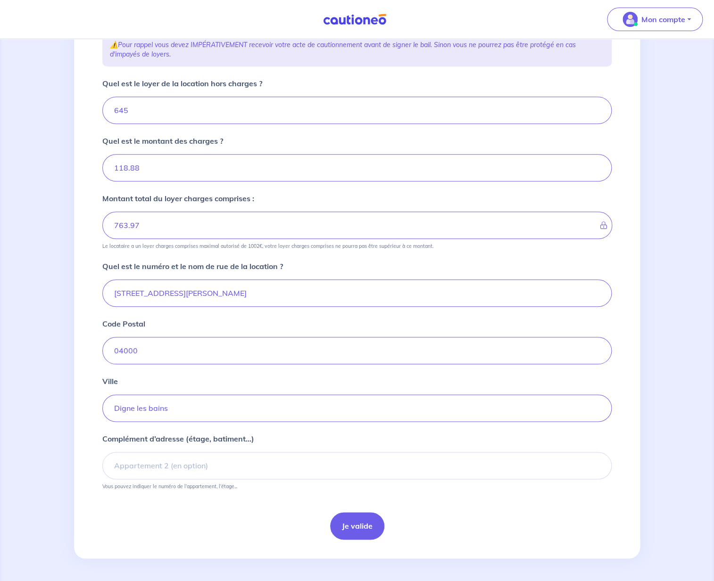
type input "118.87"
click at [595, 171] on input "110.5" at bounding box center [356, 167] width 509 height 27
click at [162, 167] on input "110.5" at bounding box center [356, 167] width 509 height 27
click at [163, 167] on input "110.5" at bounding box center [356, 167] width 509 height 27
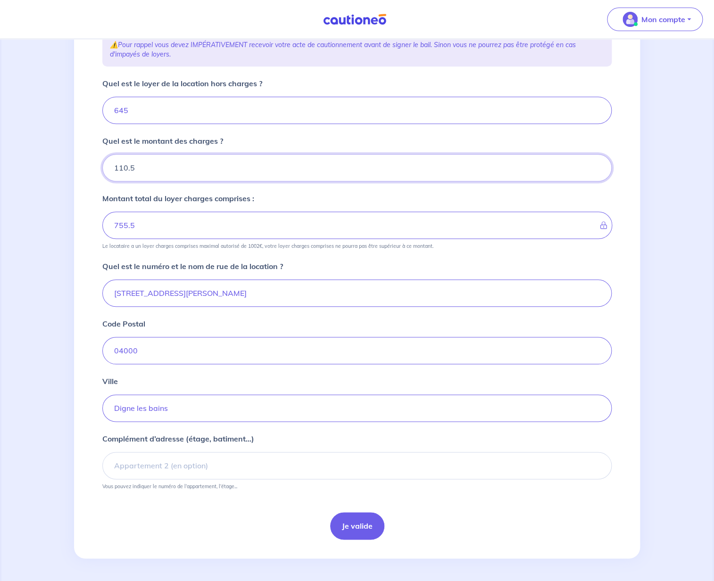
click at [163, 167] on input "110.5" at bounding box center [356, 167] width 509 height 27
click at [353, 528] on button "Je valide" at bounding box center [357, 525] width 54 height 27
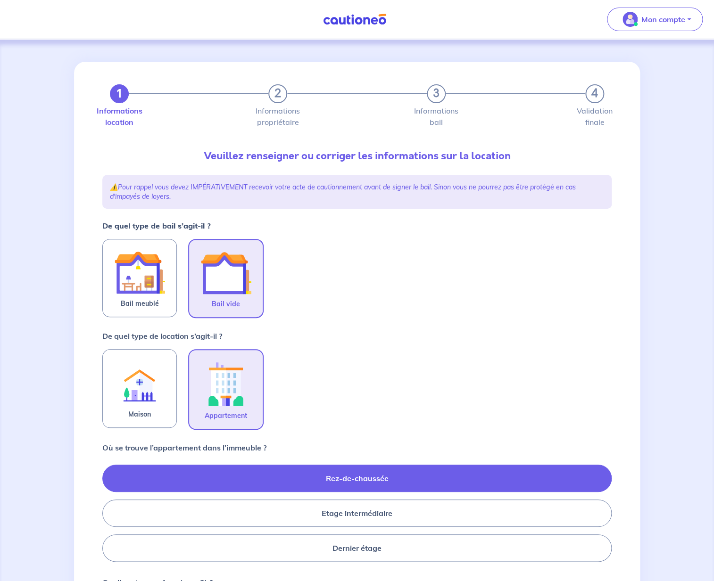
click at [337, 475] on label "Rez-de-chaussée" at bounding box center [356, 478] width 509 height 27
click at [108, 510] on input "Rez-de-chaussée" at bounding box center [105, 513] width 6 height 6
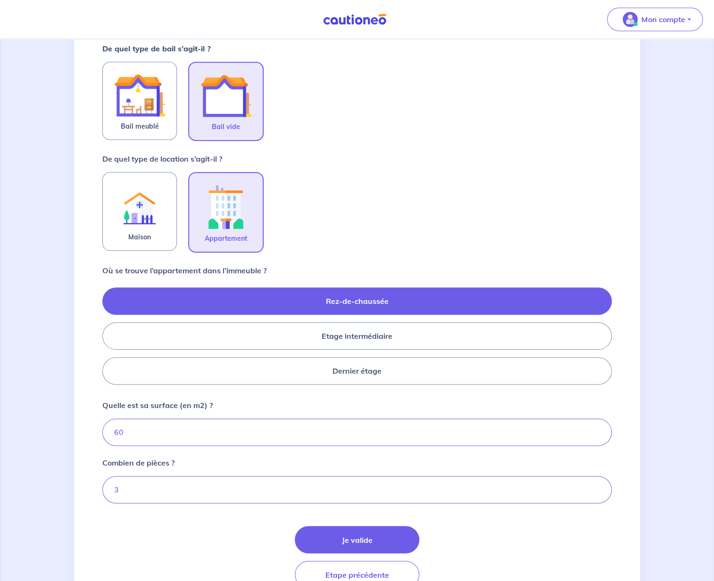
scroll to position [226, 0]
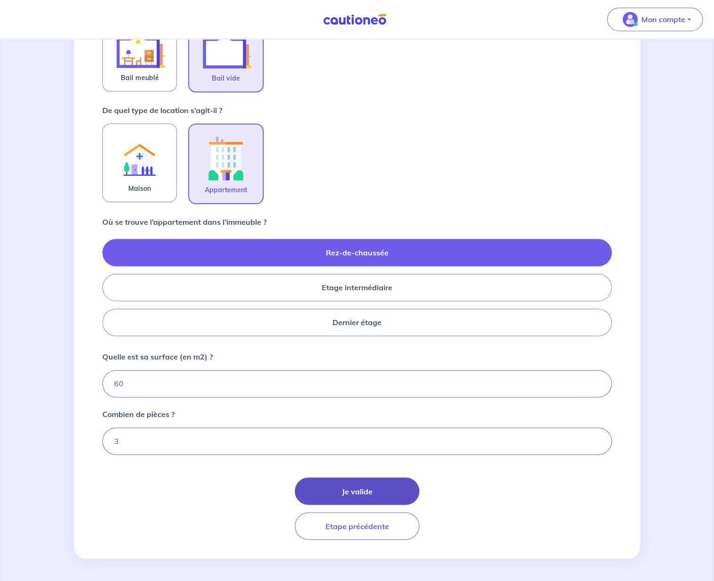
click at [337, 493] on button "Je valide" at bounding box center [357, 490] width 124 height 27
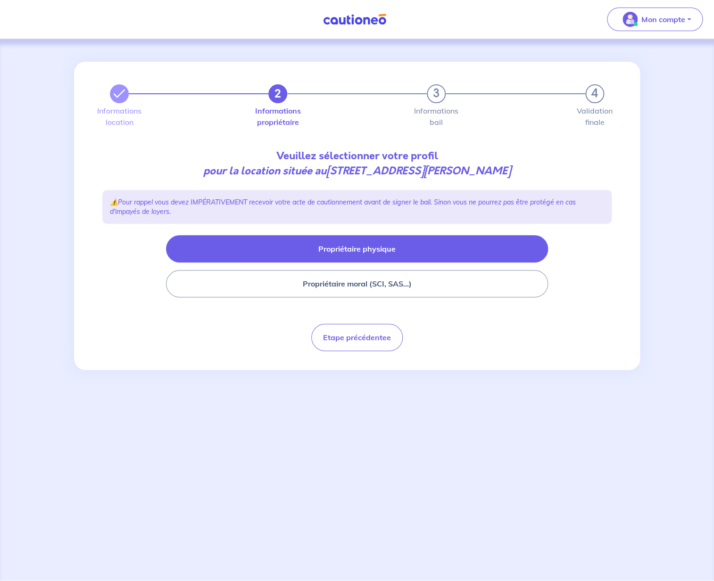
click at [364, 248] on button "Propriétaire physique" at bounding box center [357, 248] width 382 height 27
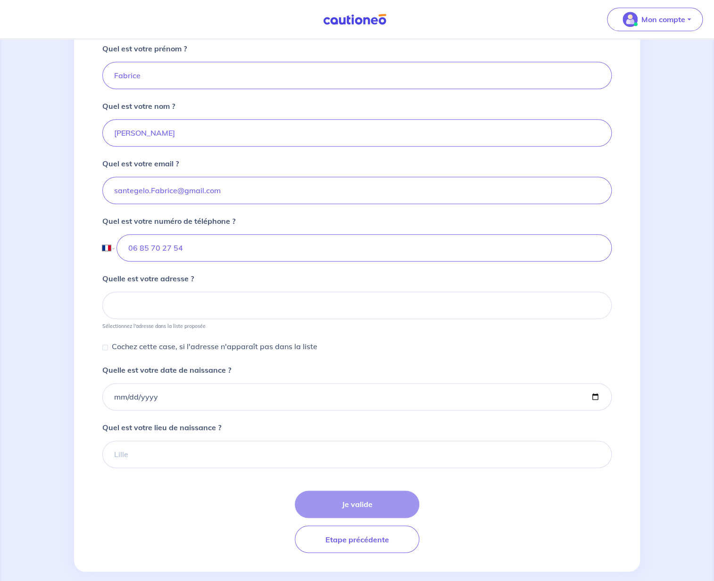
scroll to position [213, 0]
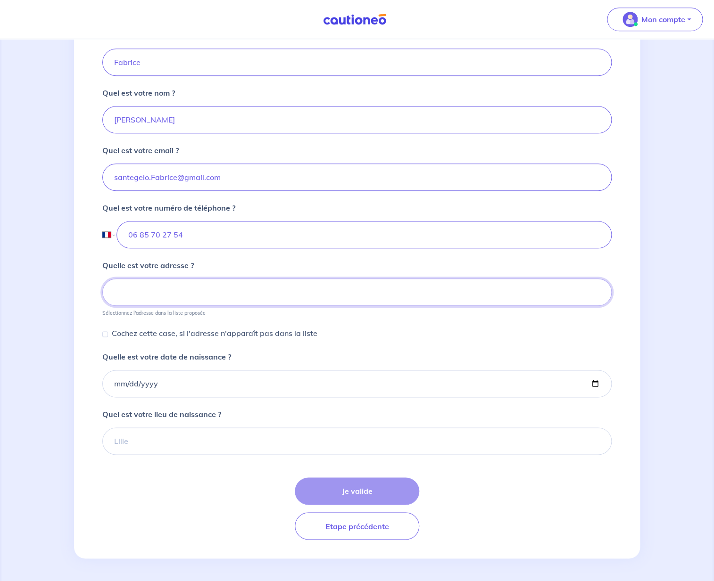
click at [191, 292] on input at bounding box center [356, 292] width 509 height 27
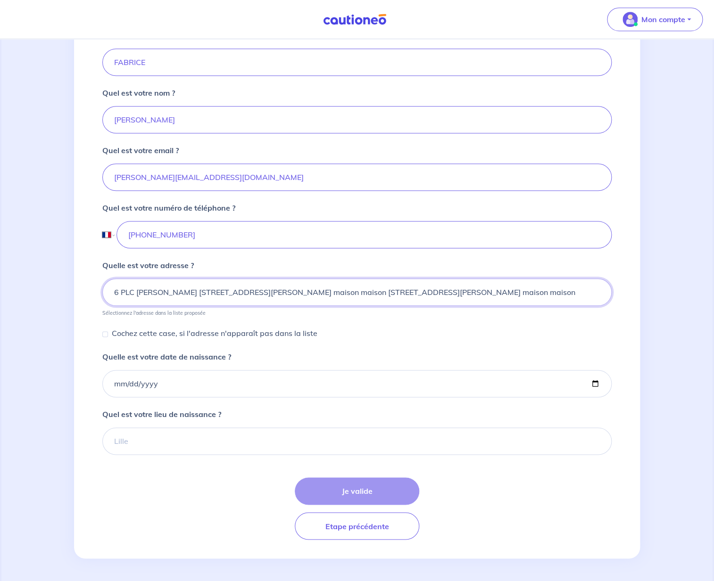
drag, startPoint x: 203, startPoint y: 293, endPoint x: 261, endPoint y: 316, distance: 61.8
click at [261, 306] on input "6 PLC FELIX ESCLANGON 6 place Felix Esclangon maison maison 6 place Felix Escla…" at bounding box center [356, 292] width 509 height 27
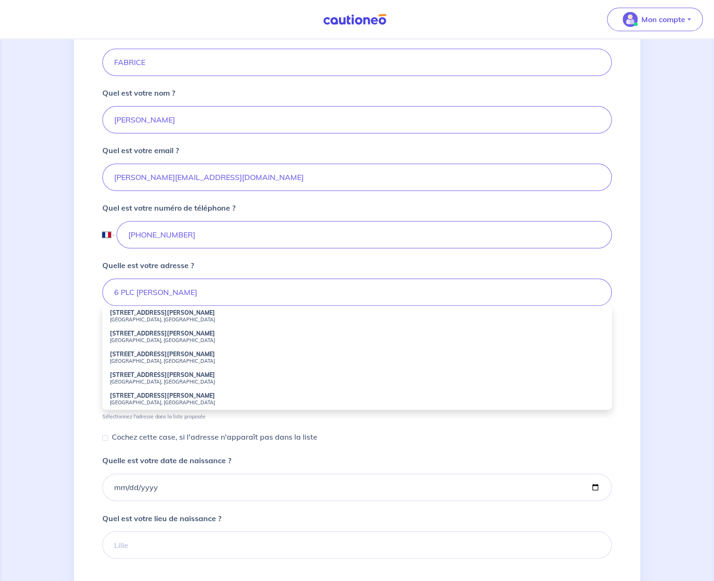
click at [83, 402] on div "2 3 4 Informations location Informations propriétaire Informations bail Validat…" at bounding box center [357, 255] width 566 height 813
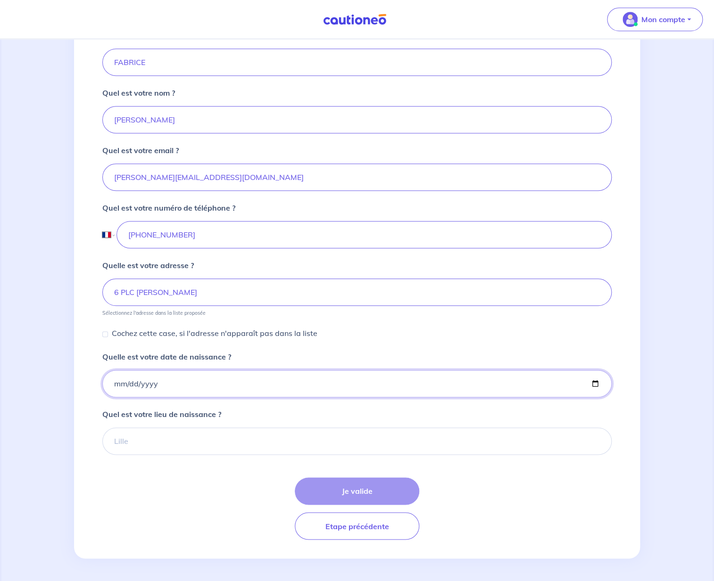
click at [115, 382] on input "Quelle est votre date de naissance ?" at bounding box center [356, 383] width 509 height 27
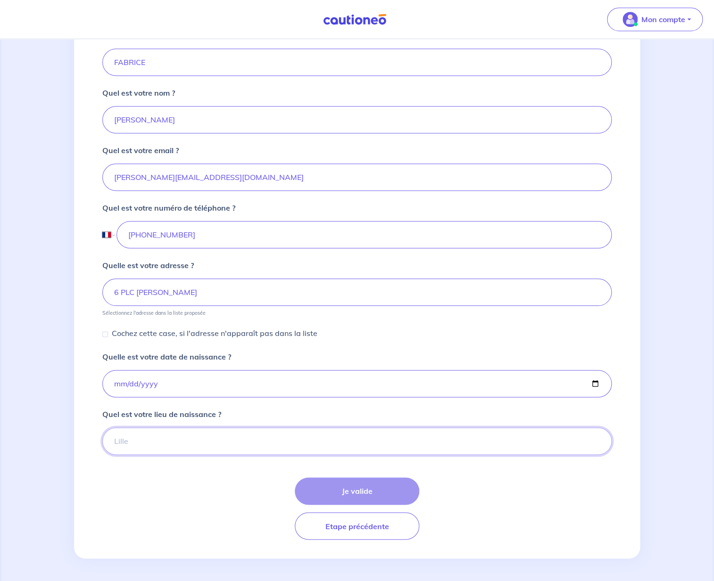
click at [158, 444] on input "Quel est votre lieu de naissance ?" at bounding box center [356, 440] width 509 height 27
click at [372, 491] on div "Je valide Etape précédente" at bounding box center [356, 508] width 509 height 62
click at [361, 492] on div "Je valide Etape précédente" at bounding box center [356, 508] width 509 height 62
click at [325, 492] on div "Je valide Etape précédente" at bounding box center [356, 508] width 509 height 62
click at [106, 334] on input "Cochez cette case, si l'adresse n'apparaît pas dans la liste" at bounding box center [105, 334] width 6 height 6
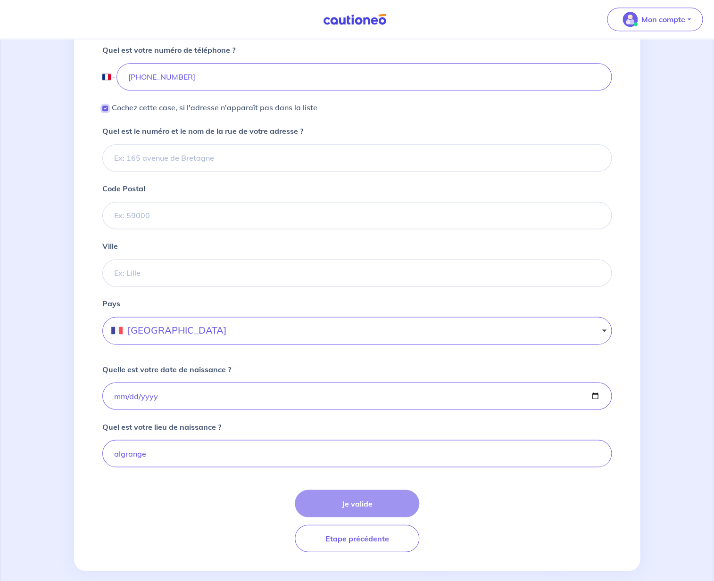
scroll to position [375, 0]
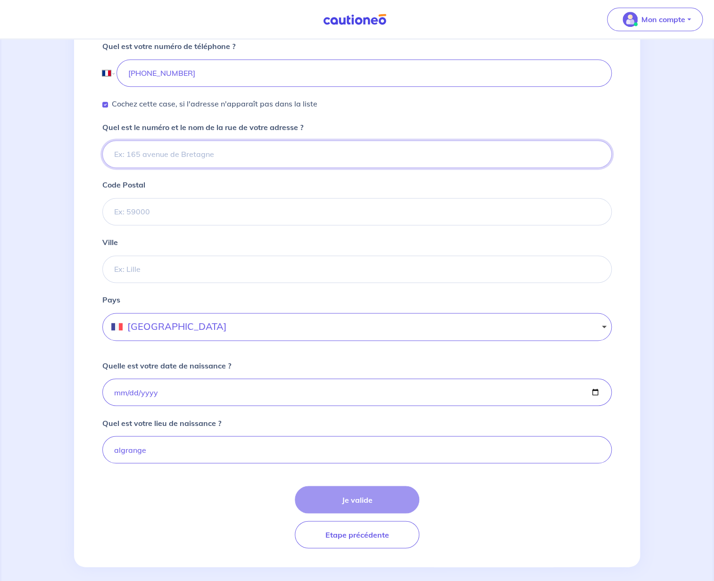
click at [210, 154] on input "Quel est le numéro et le nom de la rue de votre adresse ?" at bounding box center [356, 153] width 509 height 27
click at [205, 72] on input "+33 7 60 96 78 91" at bounding box center [363, 72] width 495 height 27
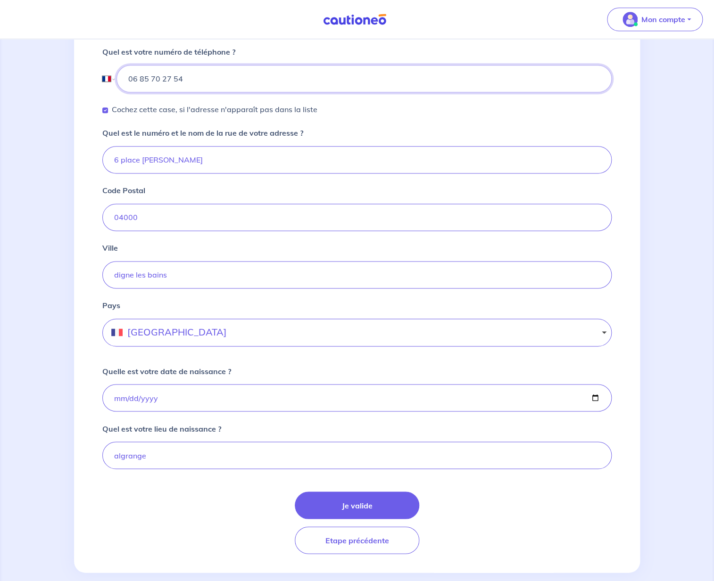
scroll to position [383, 0]
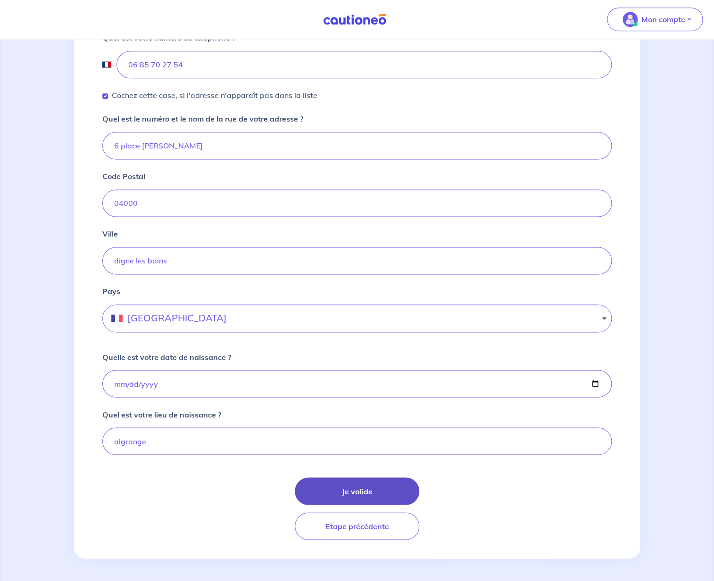
click at [338, 495] on button "Je valide" at bounding box center [357, 490] width 124 height 27
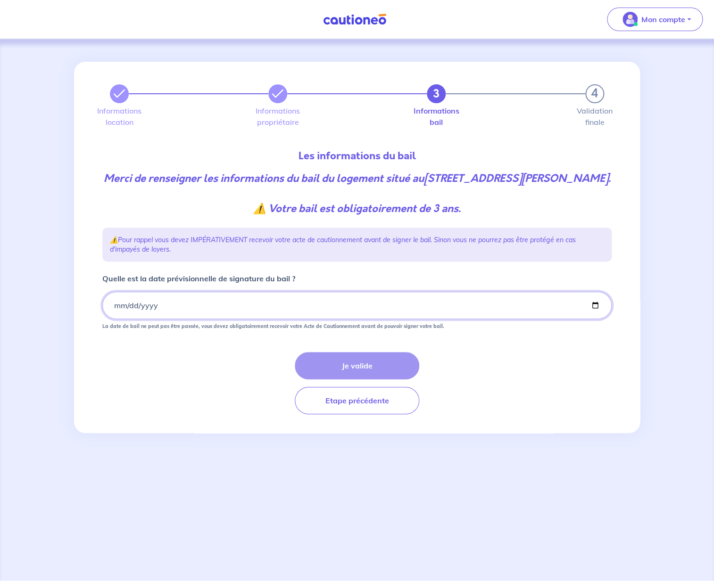
click at [117, 319] on input "Quelle est la date prévisionnelle de signature du bail ?" at bounding box center [356, 305] width 509 height 27
click at [347, 379] on button "Je valide" at bounding box center [357, 365] width 124 height 27
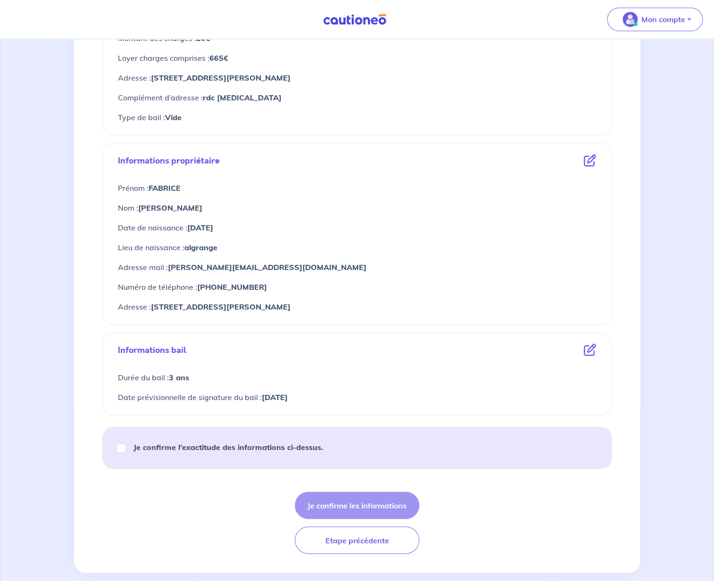
scroll to position [269, 0]
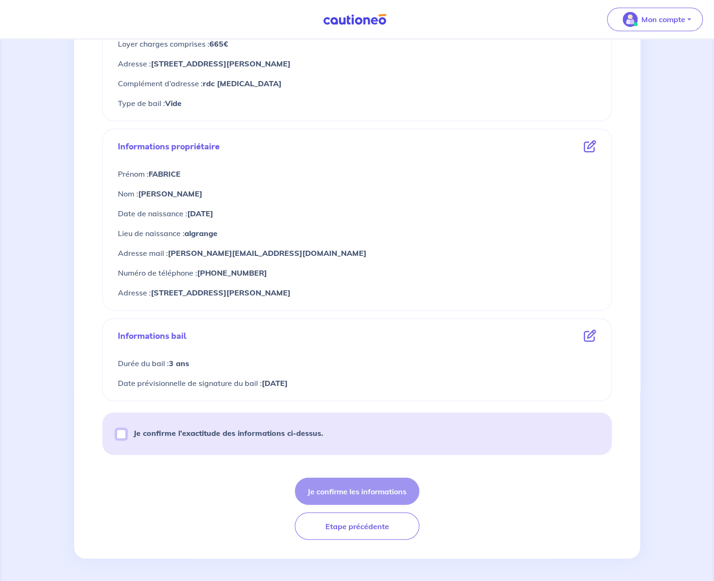
click at [122, 433] on input "Je confirme l’exactitude des informations ci-dessus." at bounding box center [120, 433] width 9 height 9
click at [363, 492] on button "Je confirme les informations" at bounding box center [357, 490] width 124 height 27
